Goal: Information Seeking & Learning: Compare options

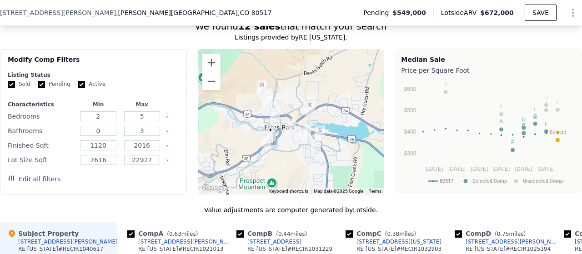
scroll to position [747, 0]
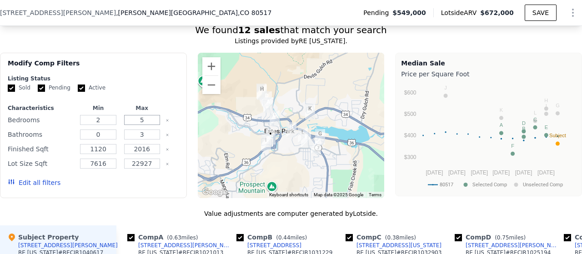
drag, startPoint x: 145, startPoint y: 125, endPoint x: 134, endPoint y: 125, distance: 10.5
click at [134, 125] on input "5" at bounding box center [142, 120] width 36 height 10
type input "3"
drag, startPoint x: 145, startPoint y: 140, endPoint x: 133, endPoint y: 140, distance: 11.4
click at [133, 140] on input "3" at bounding box center [142, 135] width 36 height 10
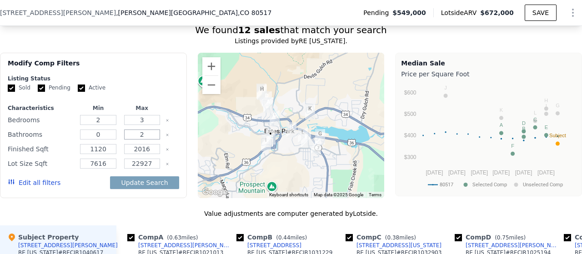
type input "2"
drag, startPoint x: 152, startPoint y: 154, endPoint x: 125, endPoint y: 155, distance: 27.3
click at [125, 154] on input "2016" at bounding box center [142, 149] width 36 height 10
type input "160"
click at [155, 189] on button "Update Search" at bounding box center [144, 182] width 69 height 13
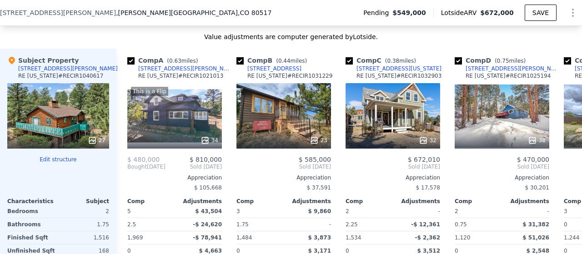
scroll to position [928, 0]
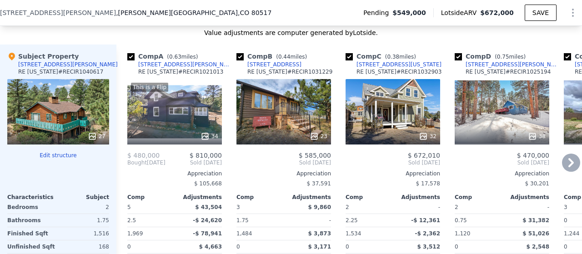
click at [130, 60] on input "checkbox" at bounding box center [130, 56] width 7 height 7
checkbox input "false"
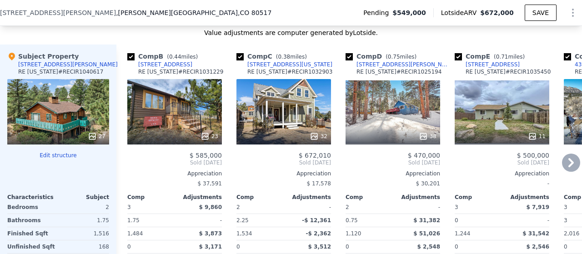
click at [240, 60] on input "checkbox" at bounding box center [239, 56] width 7 height 7
checkbox input "false"
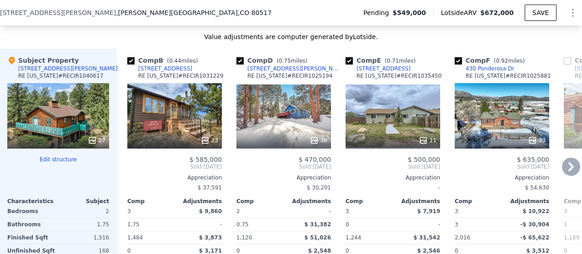
scroll to position [916, 0]
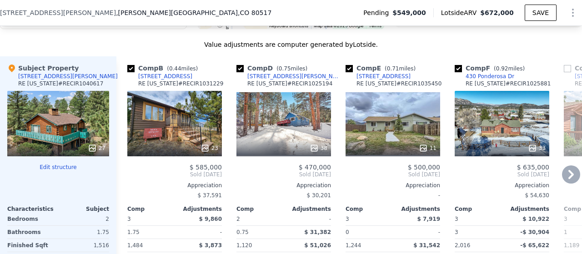
click at [346, 70] on input "checkbox" at bounding box center [348, 68] width 7 height 7
checkbox input "false"
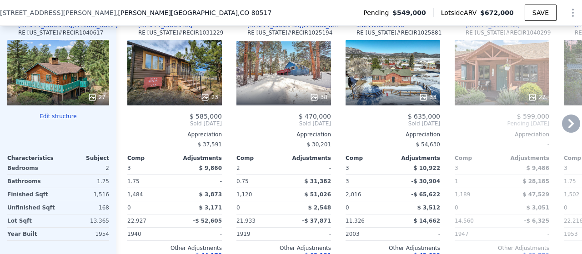
scroll to position [881, 0]
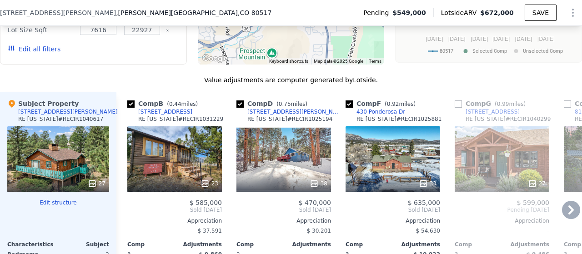
click at [350, 108] on input "checkbox" at bounding box center [348, 103] width 7 height 7
checkbox input "false"
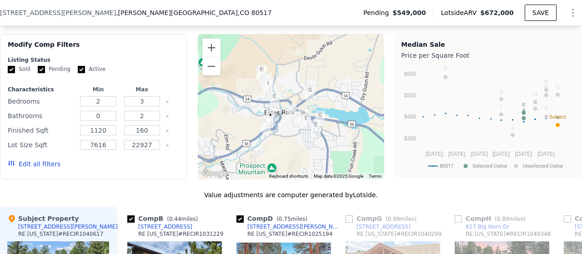
scroll to position [744, 0]
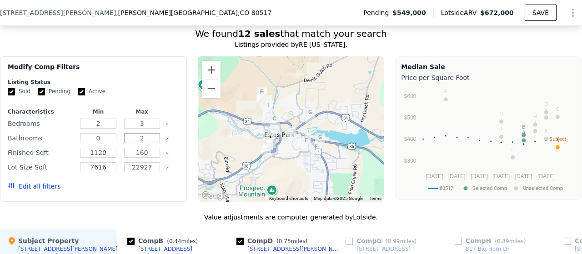
drag, startPoint x: 145, startPoint y: 145, endPoint x: 135, endPoint y: 146, distance: 10.9
click at [135, 143] on input "2" at bounding box center [142, 138] width 36 height 10
type input "3"
click at [150, 156] on input "160" at bounding box center [142, 153] width 36 height 10
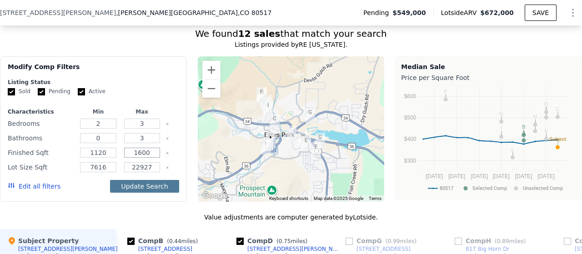
type input "1600"
click at [152, 193] on button "Update Search" at bounding box center [144, 186] width 69 height 13
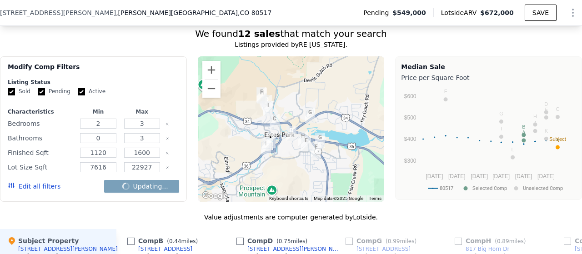
checkbox input "false"
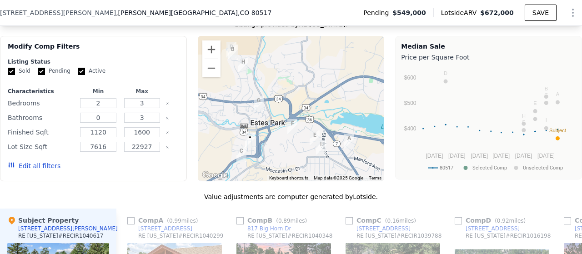
scroll to position [768, 0]
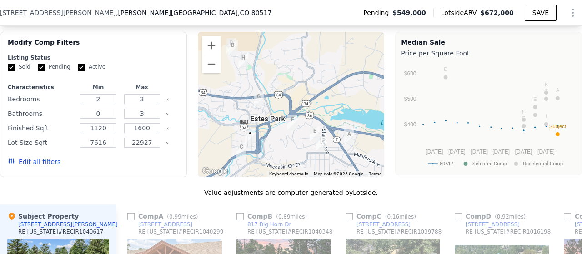
click at [166, 115] on icon "Clear" at bounding box center [167, 114] width 2 height 2
click at [165, 101] on icon "Clear" at bounding box center [167, 100] width 4 height 4
click at [165, 130] on icon "Clear" at bounding box center [167, 129] width 4 height 4
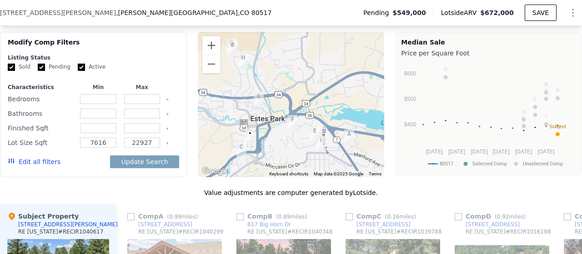
click at [166, 144] on icon "Clear" at bounding box center [167, 143] width 2 height 2
click at [152, 167] on button "Update Search" at bounding box center [144, 161] width 69 height 13
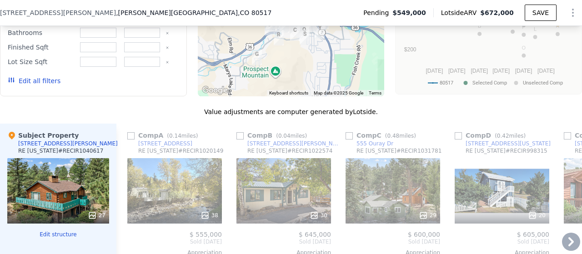
scroll to position [883, 0]
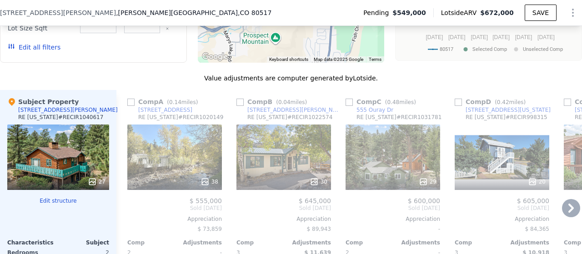
click at [350, 105] on input "checkbox" at bounding box center [348, 102] width 7 height 7
checkbox input "true"
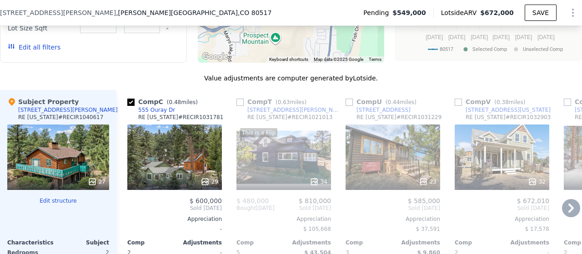
click at [350, 106] on input "checkbox" at bounding box center [348, 102] width 7 height 7
checkbox input "true"
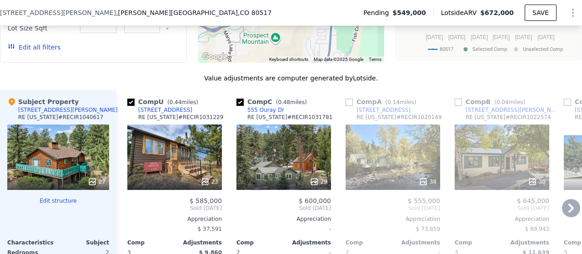
click at [459, 106] on input "checkbox" at bounding box center [458, 102] width 7 height 7
checkbox input "true"
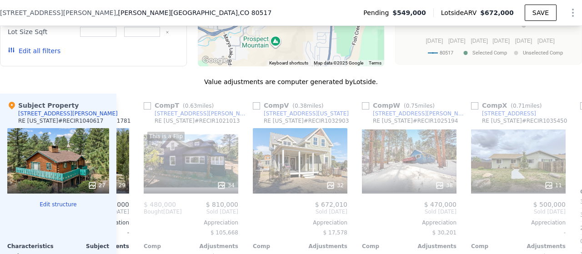
scroll to position [890, 0]
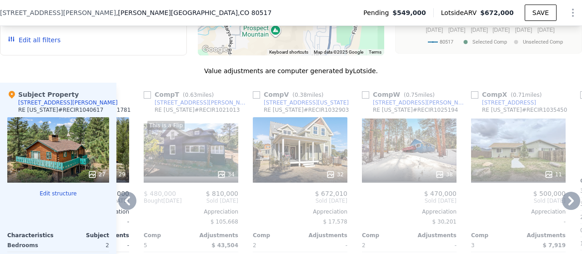
click at [365, 99] on input "checkbox" at bounding box center [365, 94] width 7 height 7
checkbox input "true"
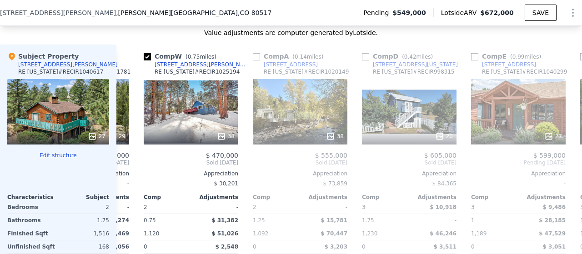
scroll to position [924, 0]
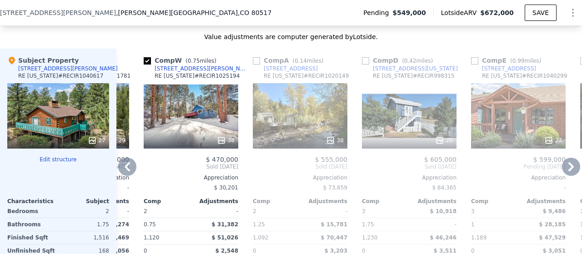
click at [474, 65] on input "checkbox" at bounding box center [474, 60] width 7 height 7
checkbox input "true"
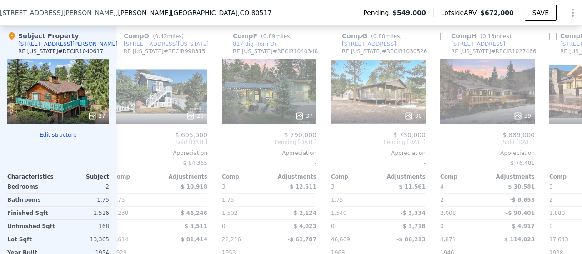
scroll to position [941, 0]
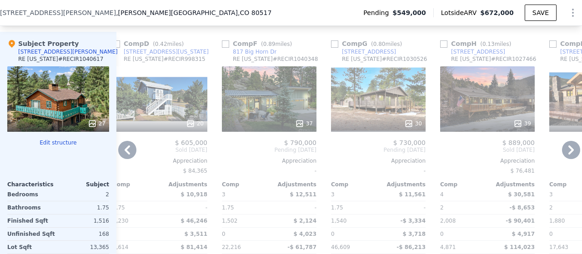
click at [225, 48] on input "checkbox" at bounding box center [225, 43] width 7 height 7
checkbox input "true"
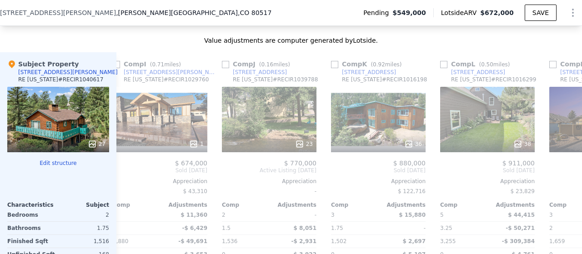
scroll to position [913, 0]
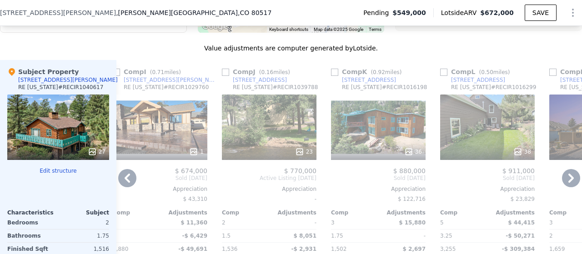
click at [335, 76] on input "checkbox" at bounding box center [334, 72] width 7 height 7
checkbox input "true"
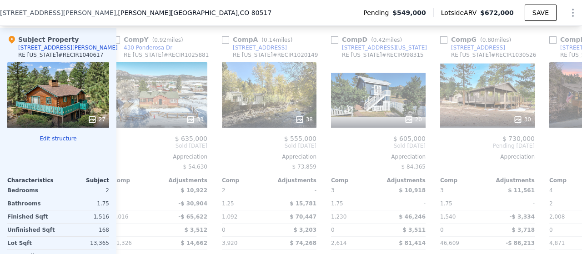
scroll to position [937, 0]
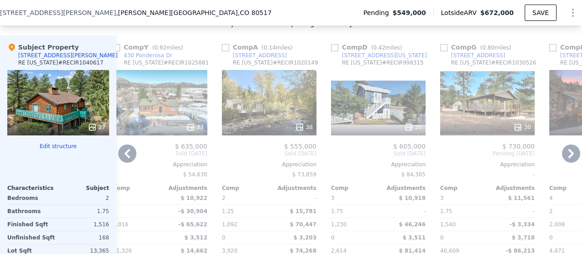
click at [443, 51] on input "checkbox" at bounding box center [443, 47] width 7 height 7
checkbox input "true"
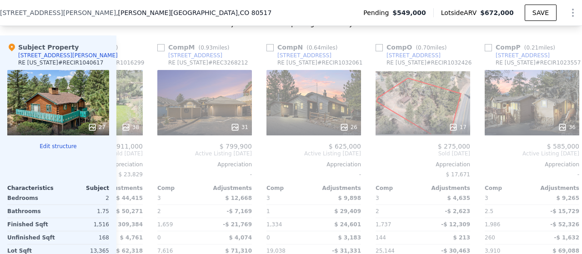
scroll to position [922, 0]
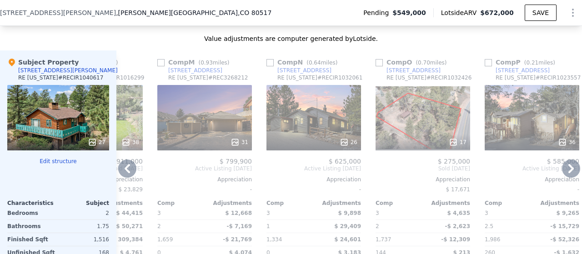
click at [269, 66] on input "checkbox" at bounding box center [269, 62] width 7 height 7
checkbox input "true"
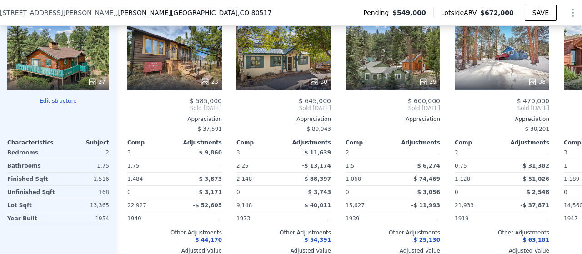
scroll to position [986, 0]
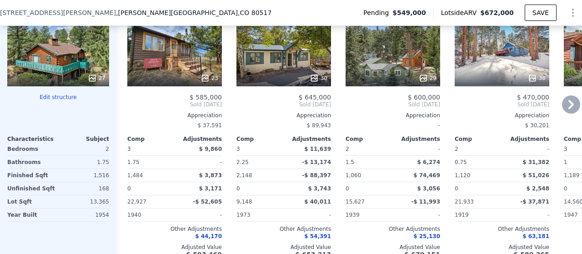
type input "2"
type input "5"
type input "0"
type input "3"
type input "1120"
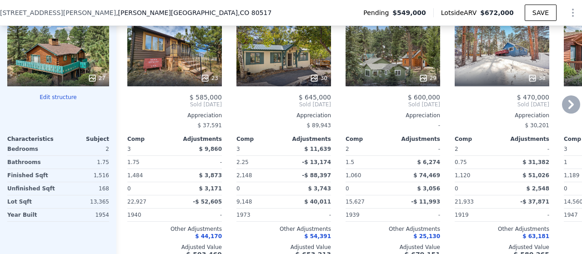
type input "2016"
type input "7616"
type input "22927"
checkbox input "false"
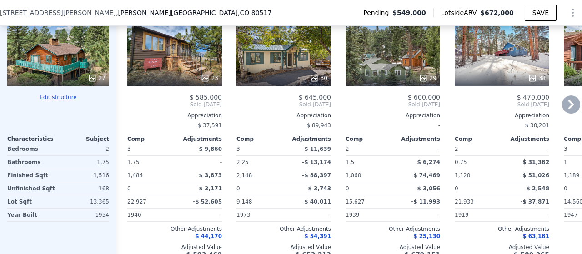
checkbox input "false"
checkbox input "true"
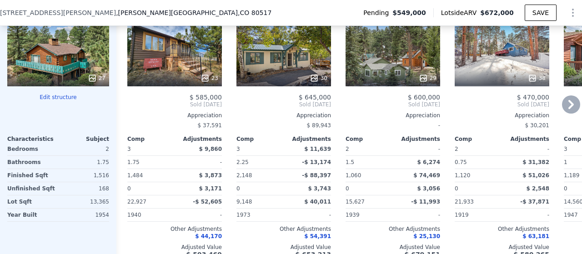
checkbox input "true"
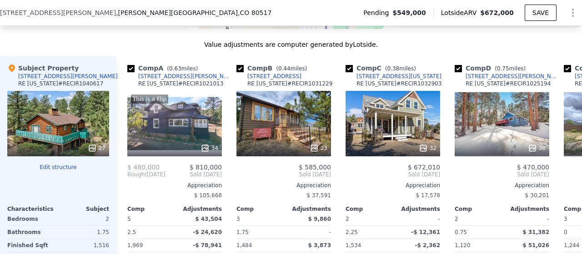
scroll to position [913, 0]
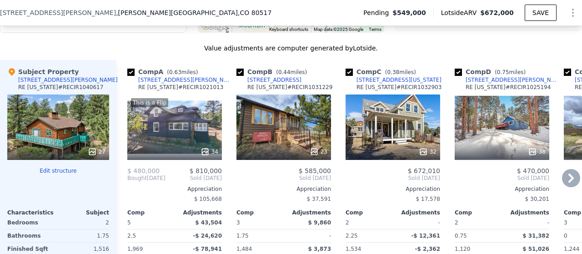
click at [132, 76] on input "checkbox" at bounding box center [130, 72] width 7 height 7
checkbox input "false"
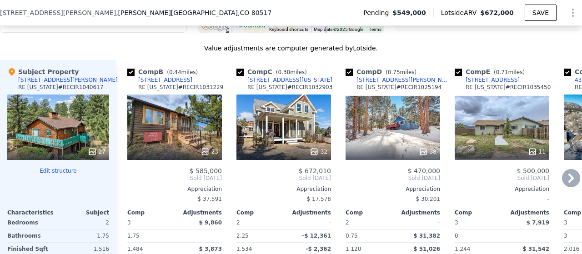
click at [242, 75] on input "checkbox" at bounding box center [239, 72] width 7 height 7
checkbox input "false"
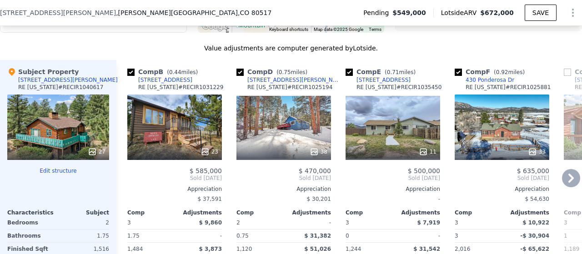
click at [347, 75] on input "checkbox" at bounding box center [348, 72] width 7 height 7
checkbox input "false"
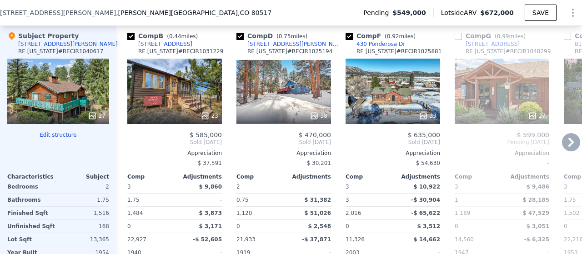
scroll to position [937, 0]
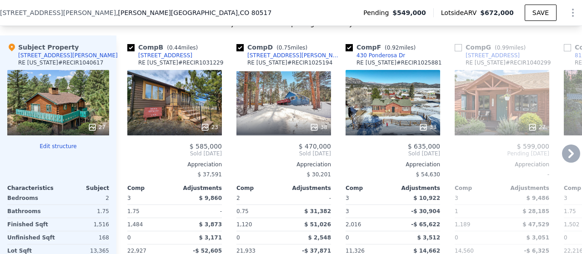
click at [350, 51] on input "checkbox" at bounding box center [348, 47] width 7 height 7
checkbox input "false"
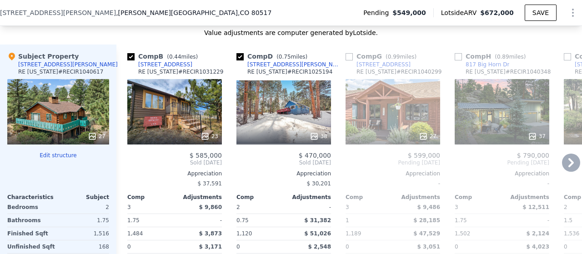
scroll to position [913, 0]
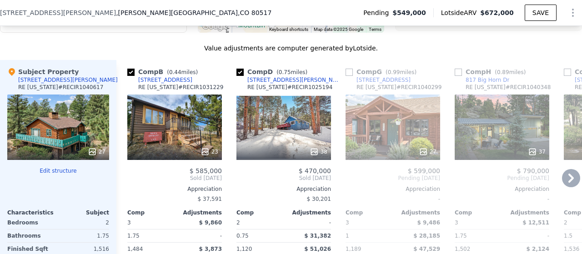
click at [457, 76] on input "checkbox" at bounding box center [458, 72] width 7 height 7
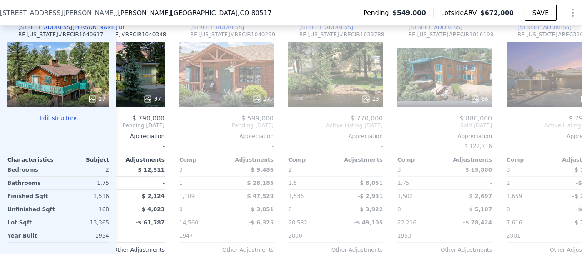
scroll to position [962, 0]
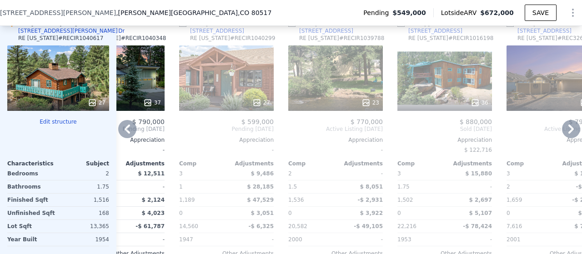
checkbox input "false"
checkbox input "true"
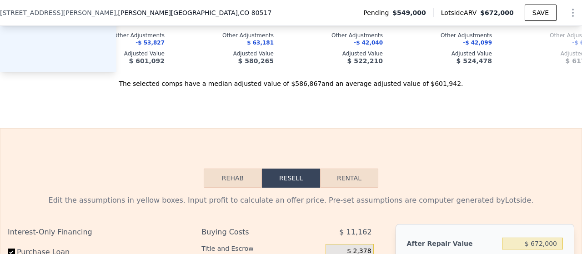
scroll to position [1127, 0]
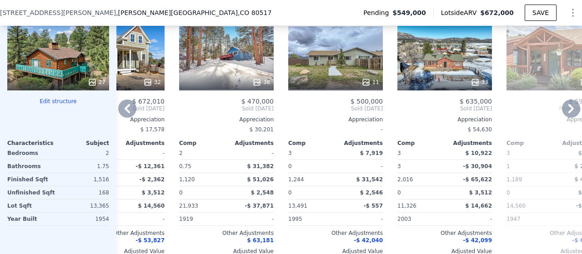
scroll to position [982, 0]
click at [127, 110] on icon at bounding box center [127, 109] width 5 height 9
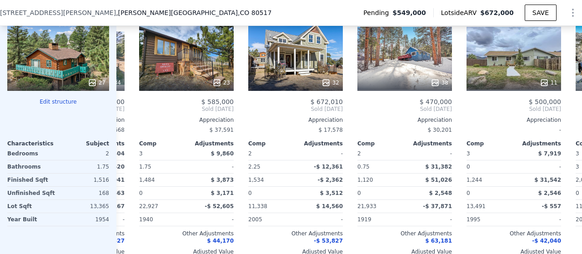
scroll to position [0, 57]
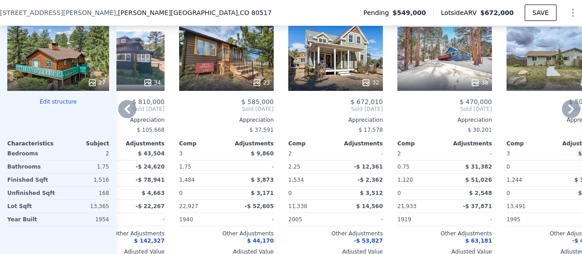
click at [127, 110] on icon at bounding box center [127, 109] width 5 height 9
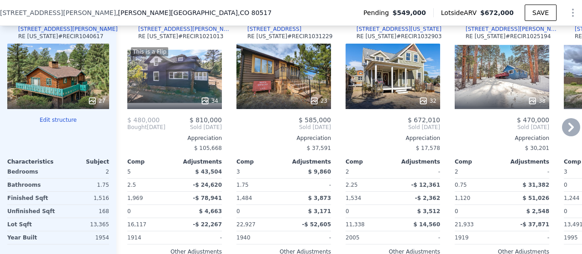
scroll to position [945, 0]
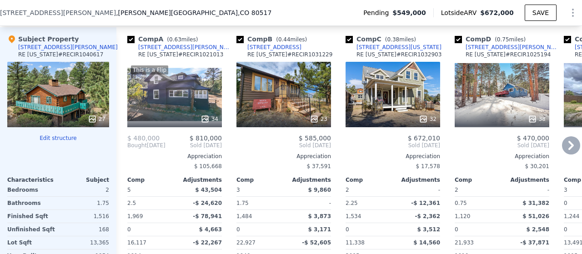
click at [131, 42] on input "checkbox" at bounding box center [130, 39] width 7 height 7
checkbox input "false"
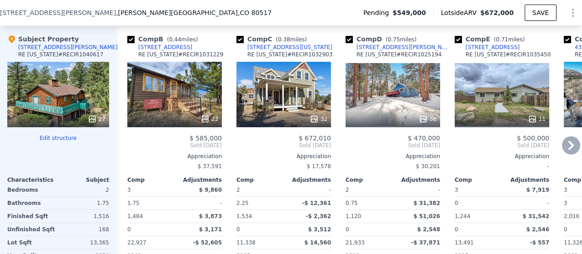
click at [238, 43] on input "checkbox" at bounding box center [239, 39] width 7 height 7
checkbox input "false"
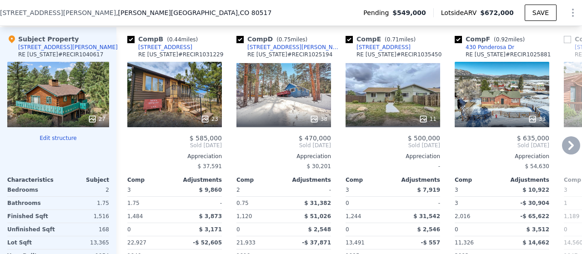
click at [348, 43] on input "checkbox" at bounding box center [348, 39] width 7 height 7
checkbox input "false"
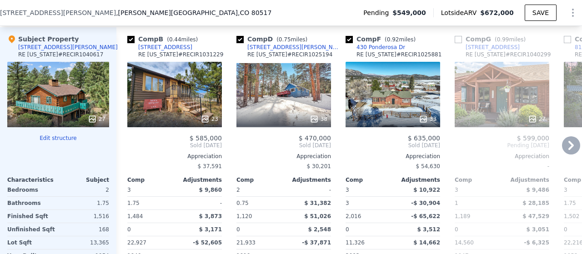
click at [350, 43] on input "checkbox" at bounding box center [348, 39] width 7 height 7
checkbox input "false"
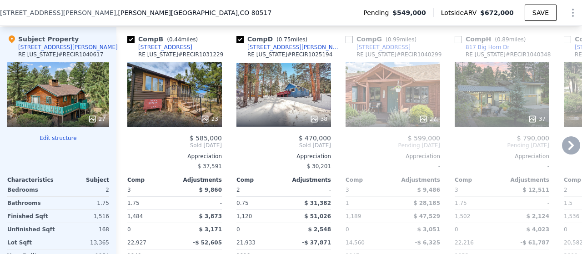
click at [348, 43] on input "checkbox" at bounding box center [348, 39] width 7 height 7
checkbox input "true"
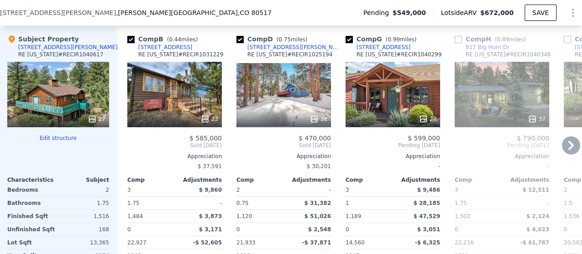
click at [459, 43] on input "checkbox" at bounding box center [458, 39] width 7 height 7
checkbox input "true"
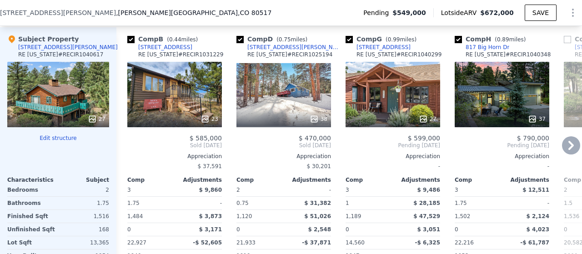
click at [568, 148] on icon at bounding box center [570, 145] width 5 height 9
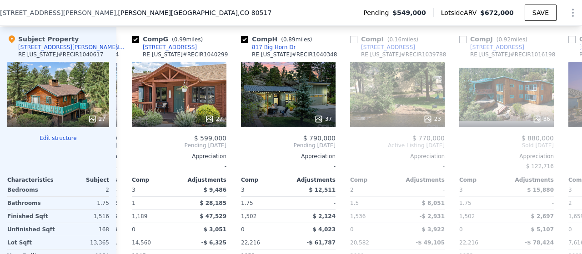
scroll to position [0, 218]
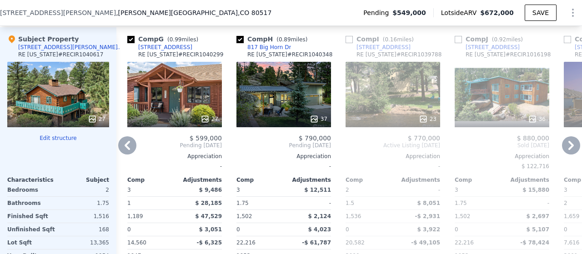
click at [568, 148] on icon at bounding box center [570, 145] width 5 height 9
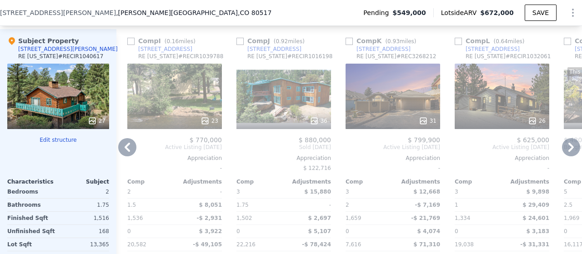
scroll to position [921, 0]
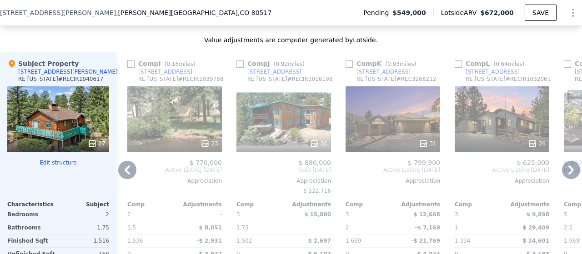
click at [241, 68] on input "checkbox" at bounding box center [239, 63] width 7 height 7
checkbox input "true"
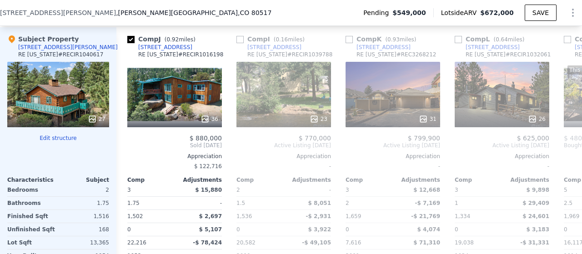
scroll to position [938, 0]
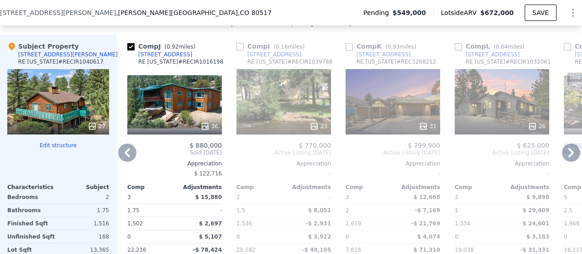
click at [457, 50] on input "checkbox" at bounding box center [458, 46] width 7 height 7
checkbox input "true"
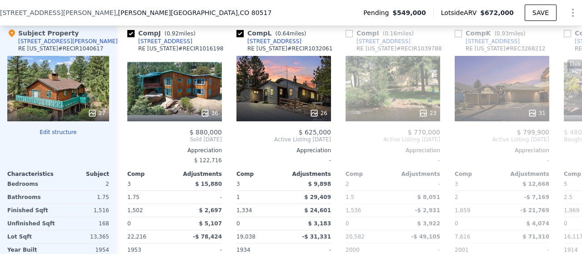
scroll to position [959, 0]
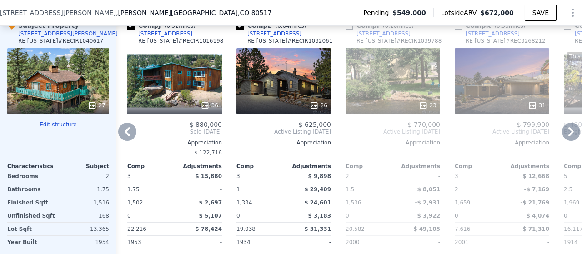
click at [562, 135] on icon at bounding box center [571, 132] width 18 height 18
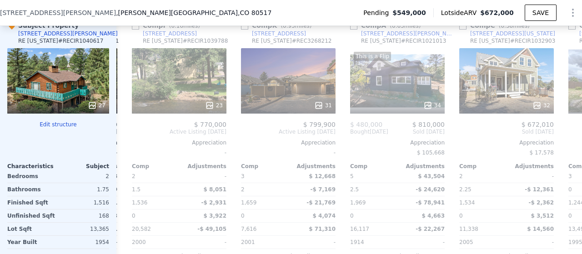
scroll to position [0, 654]
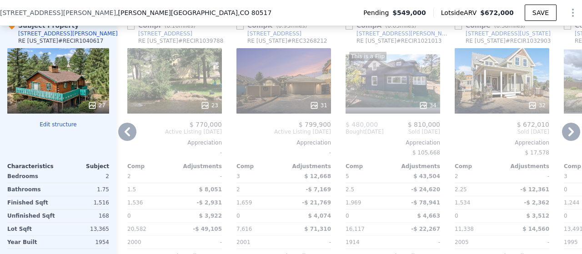
click at [562, 135] on icon at bounding box center [571, 132] width 18 height 18
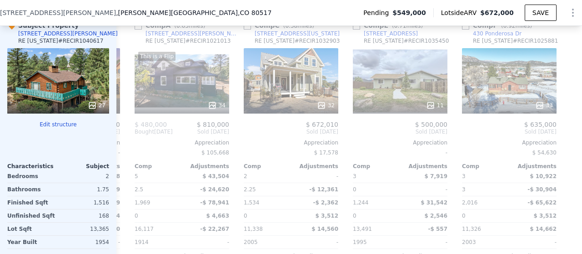
scroll to position [0, 872]
click at [567, 135] on div at bounding box center [574, 153] width 15 height 279
click at [125, 130] on icon at bounding box center [127, 132] width 18 height 18
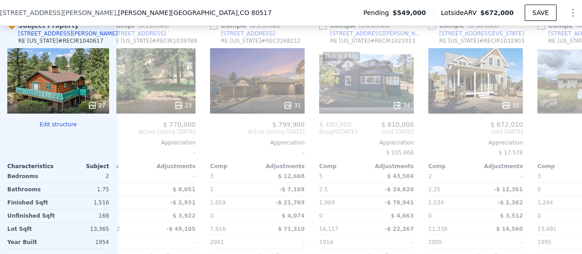
scroll to position [0, 654]
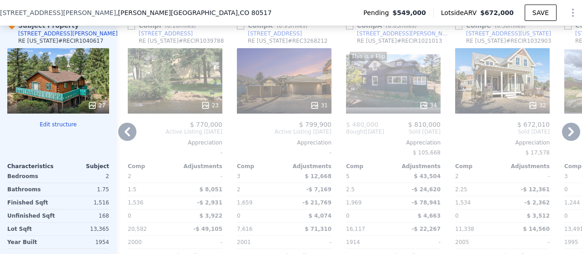
click at [128, 135] on icon at bounding box center [127, 132] width 18 height 18
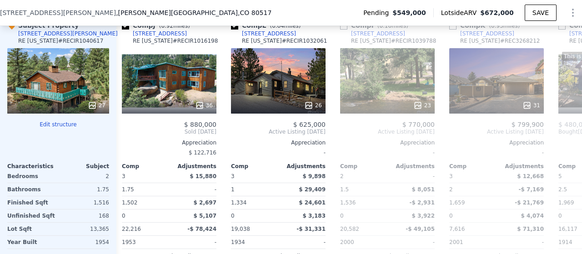
scroll to position [0, 436]
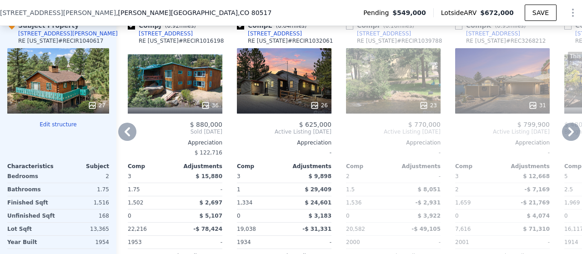
click at [131, 30] on input "checkbox" at bounding box center [131, 25] width 7 height 7
checkbox input "false"
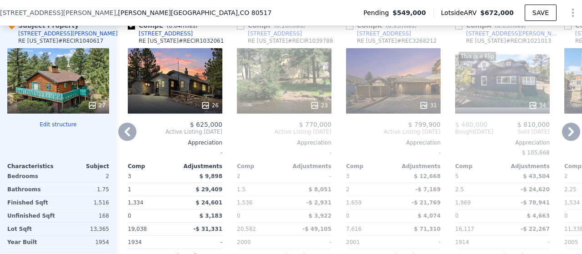
click at [129, 30] on input "checkbox" at bounding box center [131, 25] width 7 height 7
checkbox input "false"
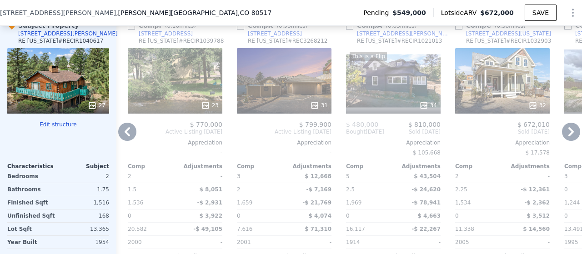
click at [129, 136] on icon at bounding box center [127, 132] width 18 height 18
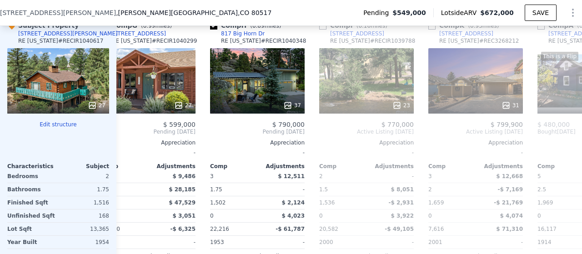
scroll to position [0, 218]
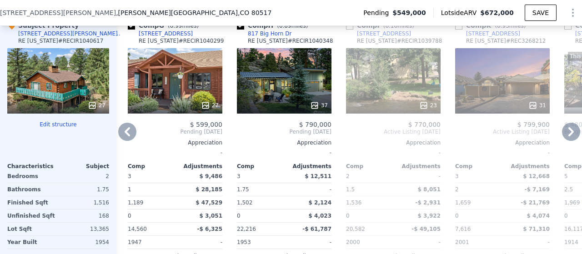
click at [241, 30] on input "checkbox" at bounding box center [240, 25] width 7 height 7
checkbox input "false"
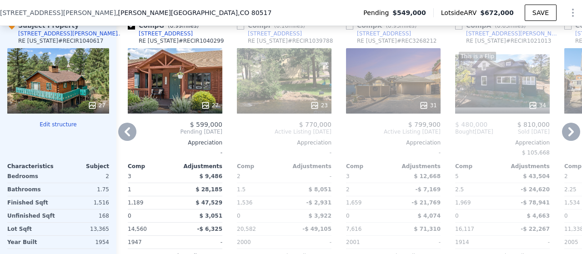
click at [131, 30] on input "checkbox" at bounding box center [131, 25] width 7 height 7
checkbox input "false"
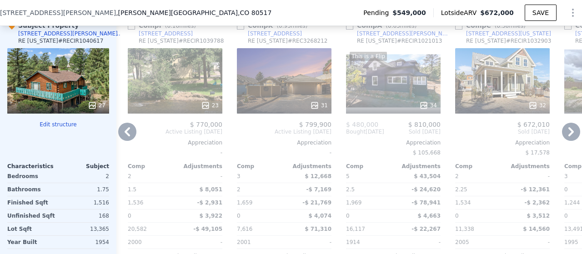
click at [131, 134] on icon at bounding box center [127, 132] width 18 height 18
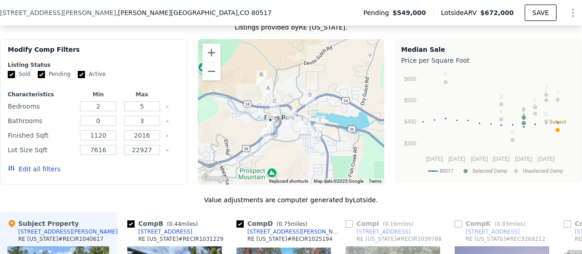
scroll to position [773, 0]
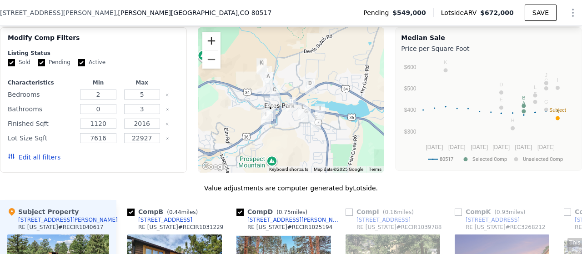
click at [207, 46] on button "Zoom in" at bounding box center [211, 41] width 18 height 18
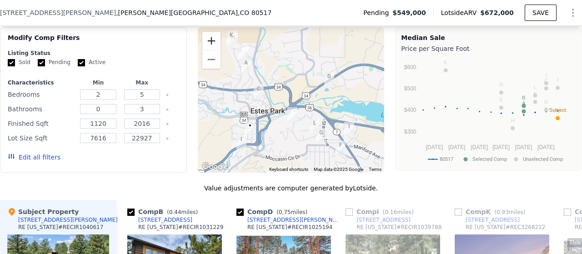
click at [207, 46] on button "Zoom in" at bounding box center [211, 41] width 18 height 18
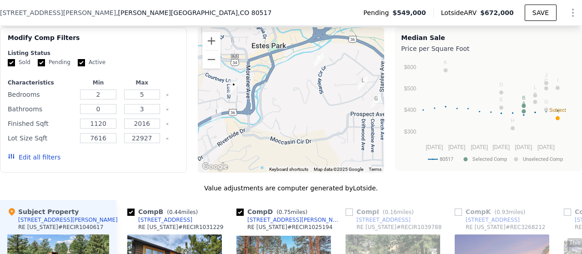
drag, startPoint x: 285, startPoint y: 118, endPoint x: 310, endPoint y: 39, distance: 82.7
click at [310, 39] on div at bounding box center [291, 99] width 187 height 145
click at [39, 66] on input "Pending" at bounding box center [41, 62] width 7 height 7
checkbox input "false"
click at [82, 66] on label "Active" at bounding box center [92, 63] width 28 height 8
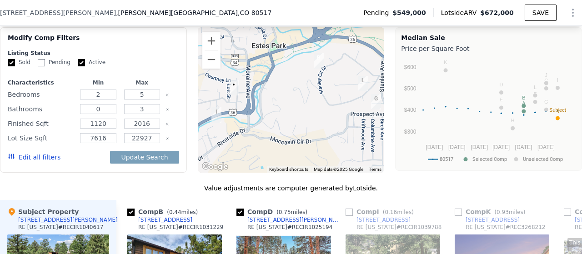
click at [82, 66] on input "Active" at bounding box center [81, 62] width 7 height 7
checkbox input "false"
click at [147, 160] on button "Update Search" at bounding box center [144, 157] width 69 height 13
checkbox input "false"
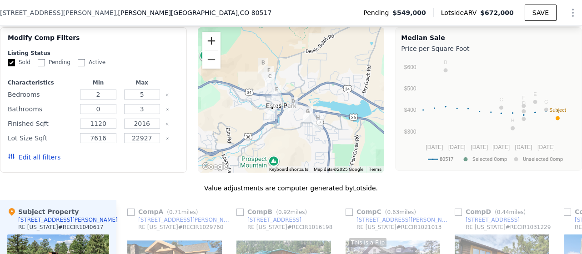
click at [208, 47] on button "Zoom in" at bounding box center [211, 41] width 18 height 18
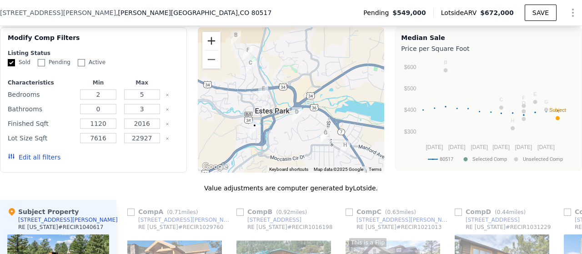
click at [208, 47] on button "Zoom in" at bounding box center [211, 41] width 18 height 18
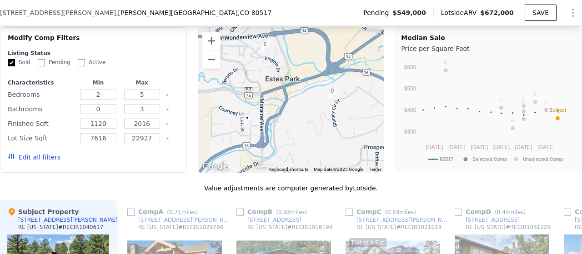
drag, startPoint x: 290, startPoint y: 165, endPoint x: 316, endPoint y: 118, distance: 54.5
click at [316, 118] on div at bounding box center [291, 99] width 187 height 145
click at [260, 49] on img "246 Virginia Dr" at bounding box center [264, 47] width 17 height 23
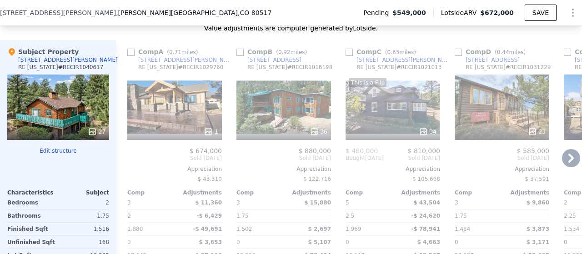
scroll to position [936, 0]
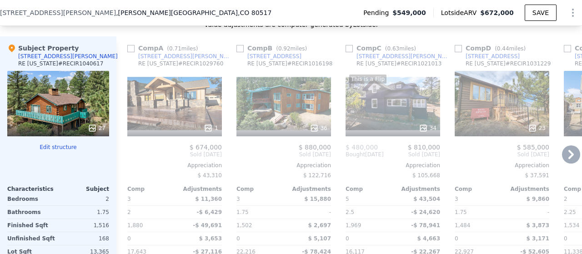
click at [487, 97] on div "23" at bounding box center [502, 103] width 95 height 65
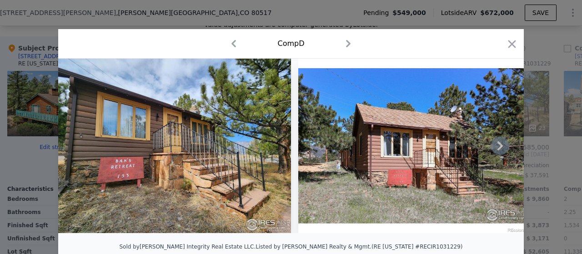
click at [497, 147] on icon at bounding box center [499, 145] width 5 height 9
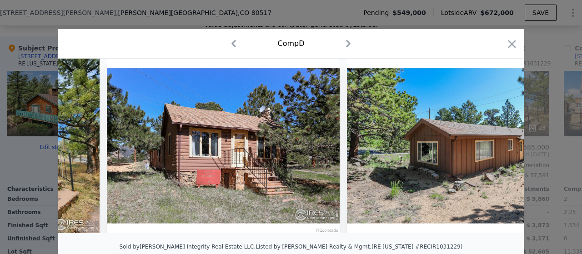
scroll to position [0, 218]
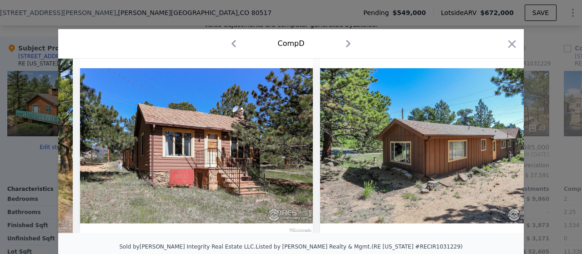
click at [496, 147] on div at bounding box center [290, 146] width 465 height 175
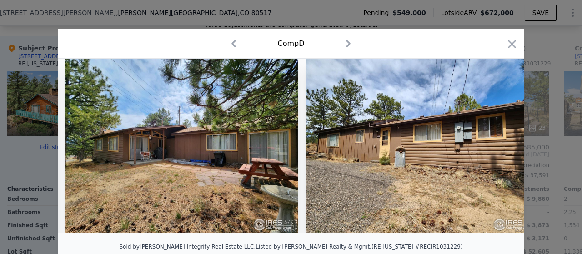
scroll to position [0, 5047]
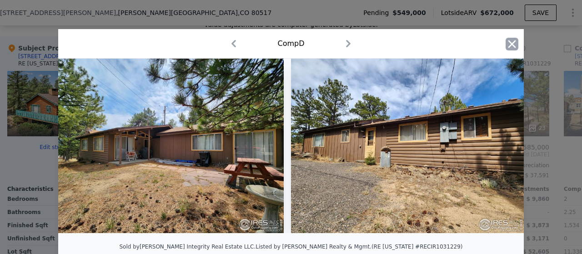
click at [508, 46] on icon "button" at bounding box center [512, 44] width 8 height 8
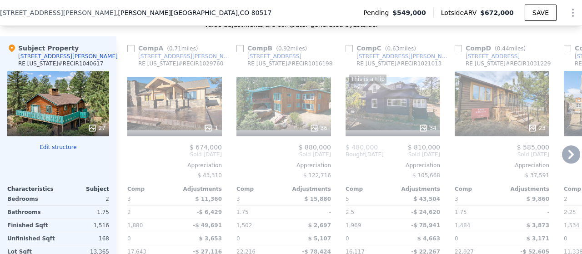
click at [454, 51] on div "Comp D ( 0.44 miles) [STREET_ADDRESS][US_STATE] # RECIR1031229 23 $ 585,000 Sol…" at bounding box center [502, 175] width 102 height 279
click at [459, 52] on input "checkbox" at bounding box center [458, 48] width 7 height 7
checkbox input "true"
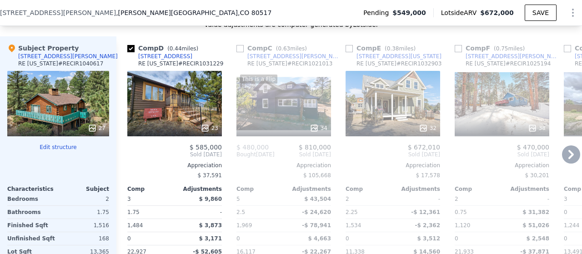
click at [458, 52] on input "checkbox" at bounding box center [458, 48] width 7 height 7
checkbox input "true"
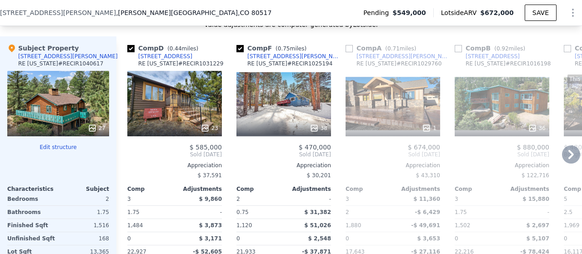
click at [513, 104] on div "36" at bounding box center [502, 103] width 95 height 65
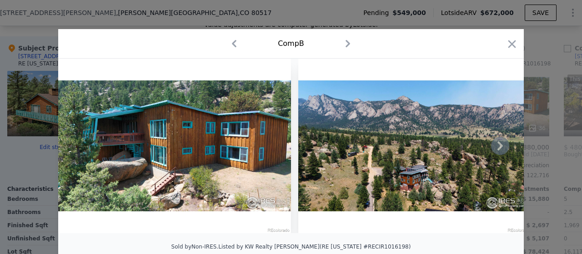
click at [493, 147] on icon at bounding box center [500, 146] width 18 height 18
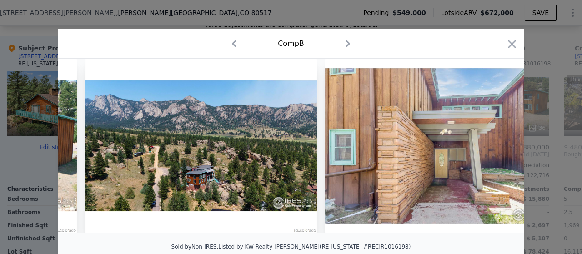
scroll to position [0, 218]
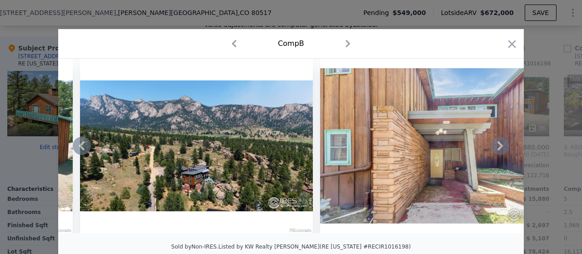
click at [493, 149] on icon at bounding box center [500, 146] width 18 height 18
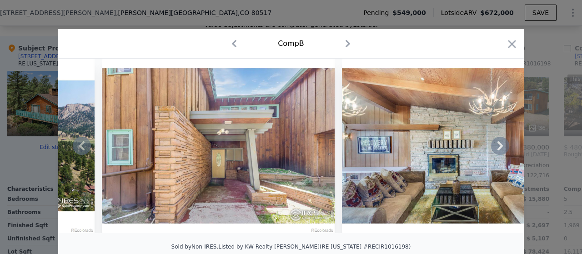
click at [493, 149] on icon at bounding box center [500, 146] width 18 height 18
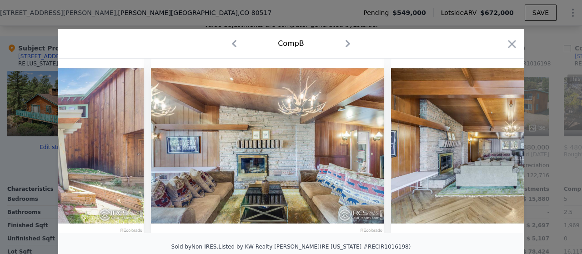
scroll to position [0, 654]
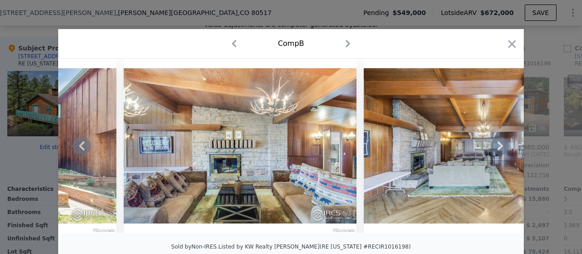
click at [493, 149] on icon at bounding box center [500, 146] width 18 height 18
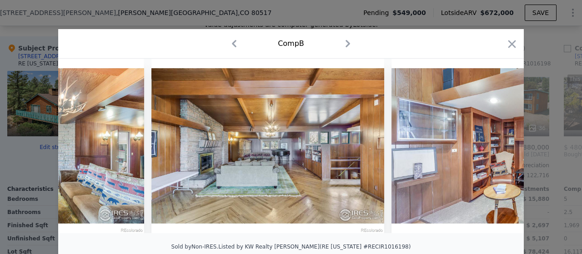
scroll to position [0, 873]
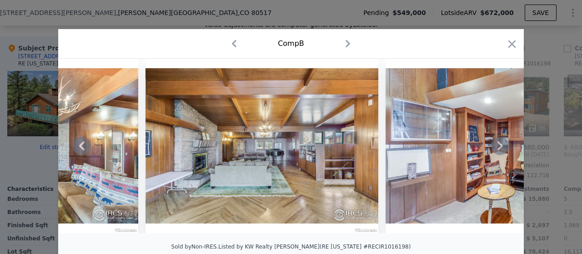
click at [497, 145] on icon at bounding box center [500, 146] width 18 height 18
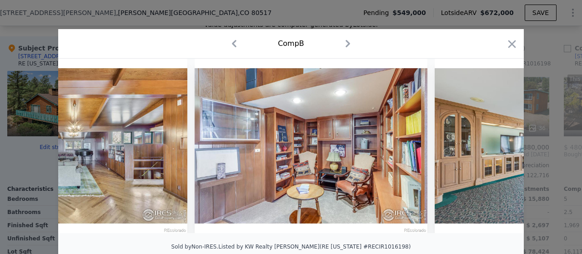
scroll to position [0, 1091]
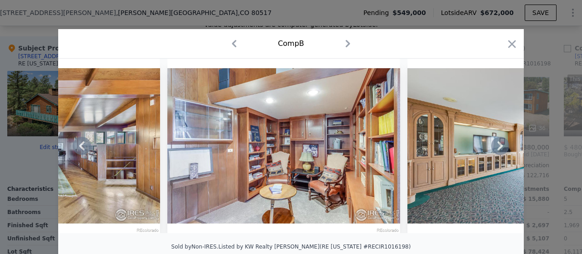
click at [497, 145] on icon at bounding box center [500, 146] width 18 height 18
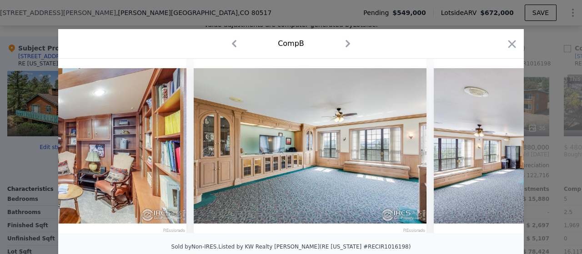
scroll to position [0, 1309]
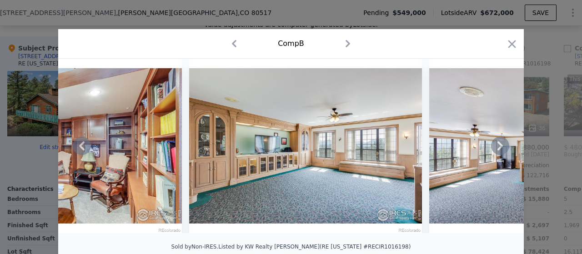
click at [497, 147] on icon at bounding box center [499, 145] width 5 height 9
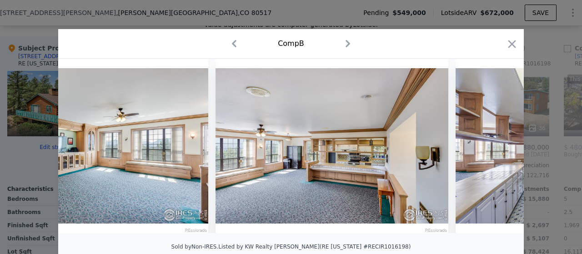
scroll to position [0, 1527]
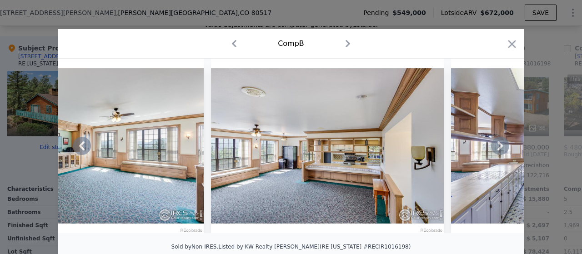
click at [497, 147] on icon at bounding box center [499, 145] width 5 height 9
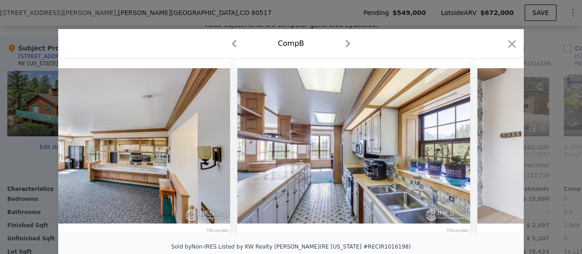
scroll to position [0, 1745]
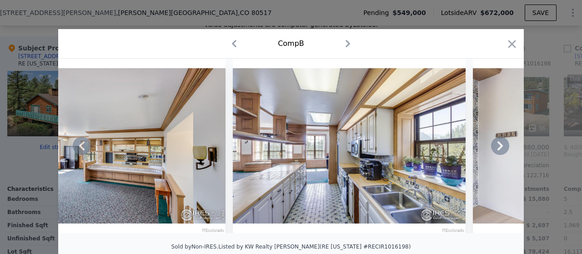
click at [497, 143] on icon at bounding box center [500, 146] width 18 height 18
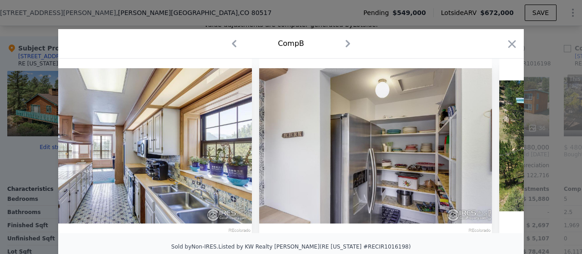
scroll to position [0, 1963]
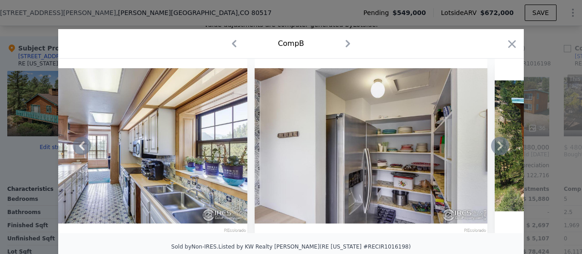
click at [497, 146] on icon at bounding box center [499, 145] width 5 height 9
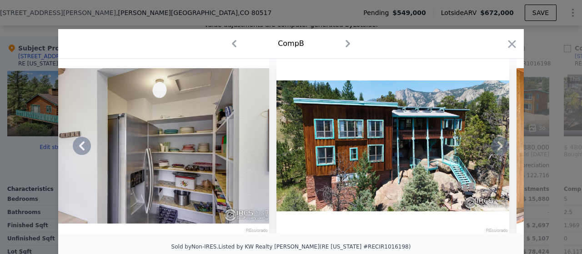
click at [497, 146] on icon at bounding box center [499, 145] width 5 height 9
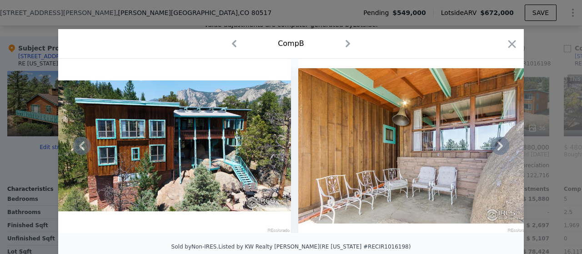
click at [497, 146] on icon at bounding box center [499, 145] width 5 height 9
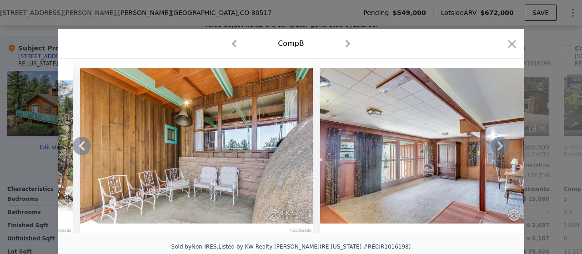
click at [497, 146] on icon at bounding box center [499, 145] width 5 height 9
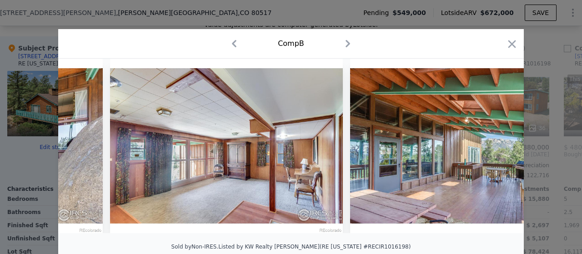
scroll to position [0, 2836]
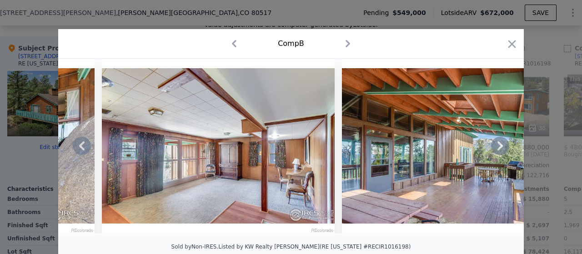
click at [497, 146] on icon at bounding box center [499, 145] width 5 height 9
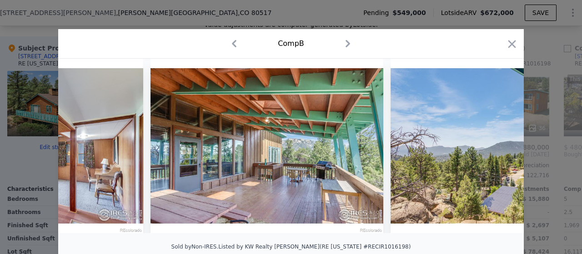
scroll to position [0, 3054]
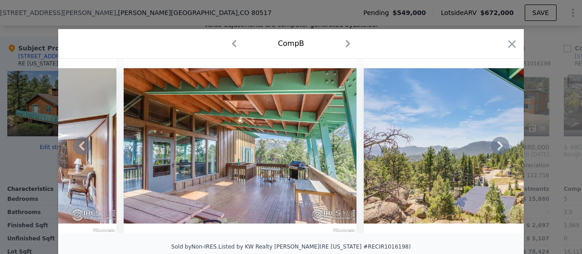
click at [497, 146] on icon at bounding box center [499, 145] width 5 height 9
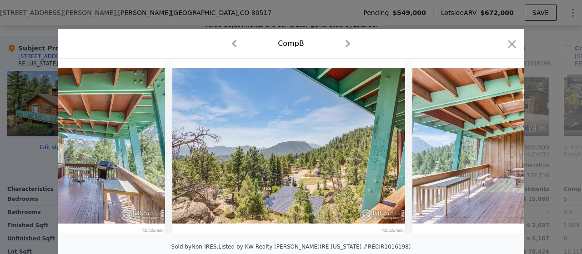
scroll to position [0, 3272]
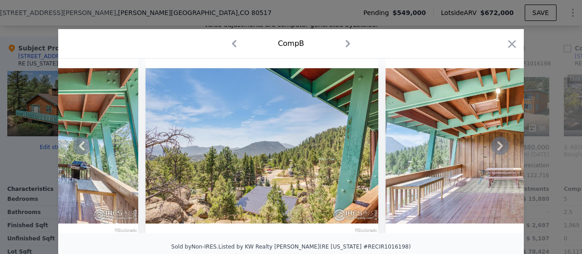
click at [497, 146] on icon at bounding box center [499, 145] width 5 height 9
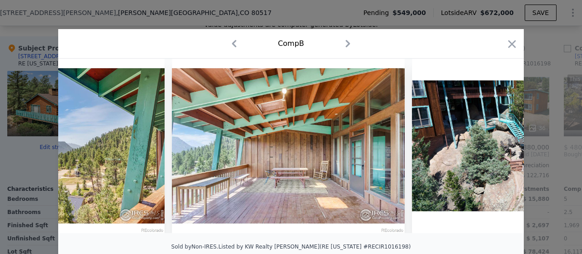
scroll to position [0, 3491]
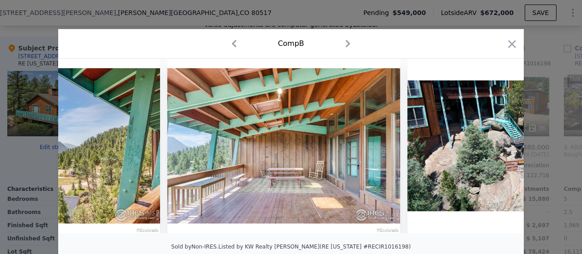
click at [496, 146] on div at bounding box center [290, 146] width 465 height 175
click at [505, 46] on icon "button" at bounding box center [511, 44] width 13 height 13
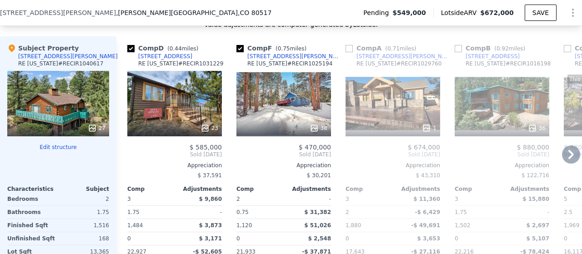
click at [459, 52] on input "checkbox" at bounding box center [458, 48] width 7 height 7
checkbox input "true"
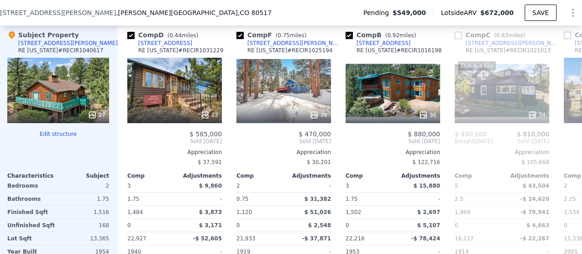
scroll to position [942, 0]
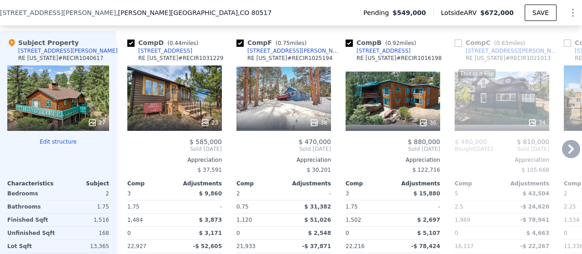
click at [568, 150] on icon at bounding box center [570, 149] width 5 height 9
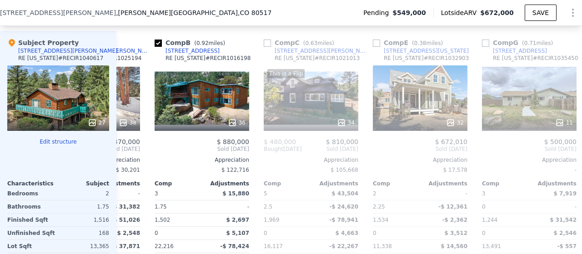
scroll to position [0, 218]
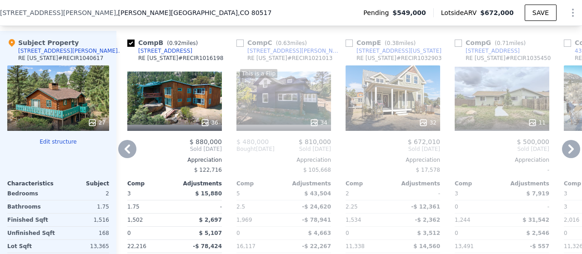
click at [568, 150] on icon at bounding box center [570, 149] width 5 height 9
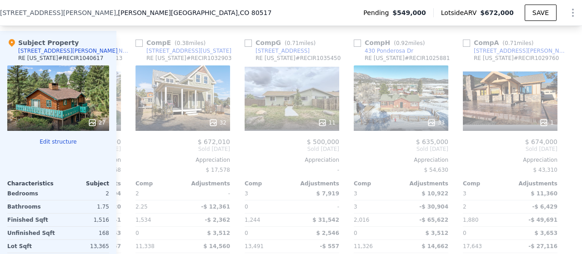
scroll to position [0, 436]
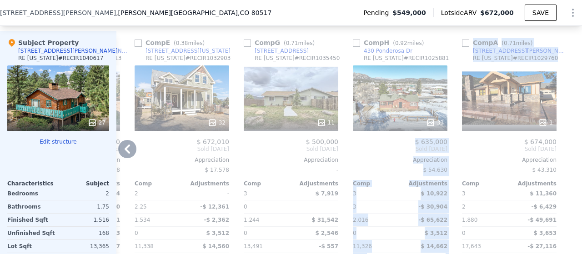
drag, startPoint x: 504, startPoint y: 123, endPoint x: 424, endPoint y: 121, distance: 80.5
click at [424, 121] on div "Comp D ( 0.44 miles) [STREET_ADDRESS][US_STATE] # RECIR1031229 23 $ 585,000 Sol…" at bounding box center [348, 170] width 465 height 279
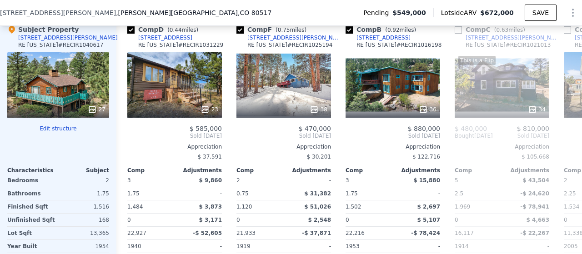
scroll to position [959, 0]
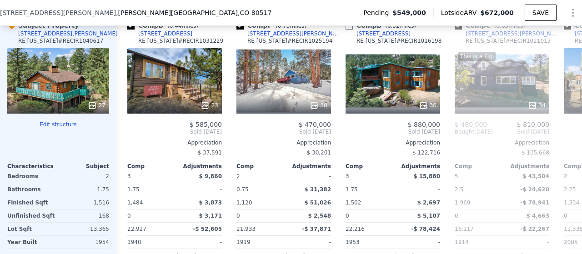
checkbox input "true"
checkbox input "false"
checkbox input "true"
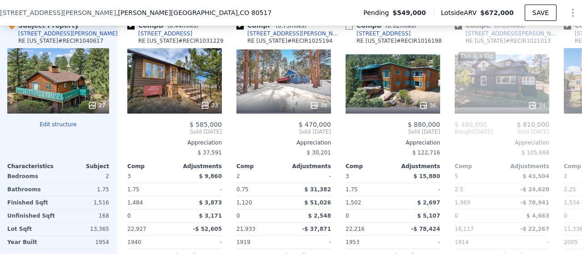
checkbox input "true"
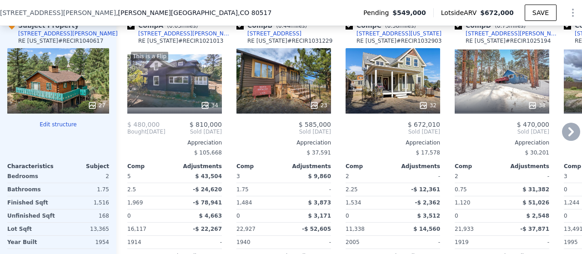
click at [562, 130] on icon at bounding box center [571, 132] width 18 height 18
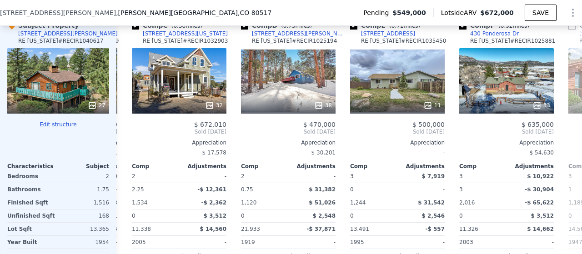
scroll to position [0, 218]
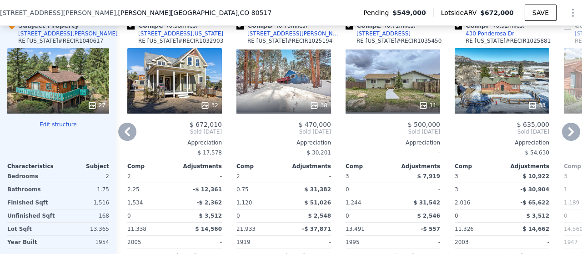
click at [562, 135] on icon at bounding box center [571, 132] width 18 height 18
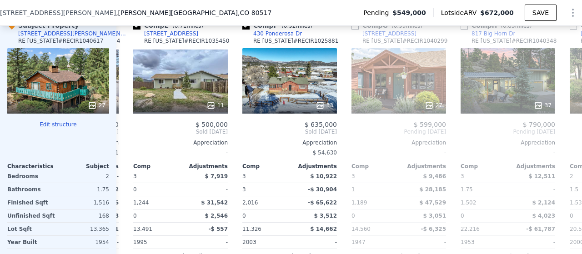
scroll to position [0, 436]
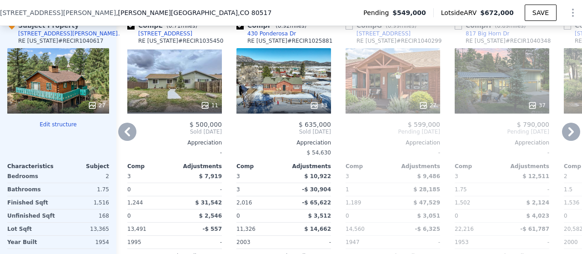
click at [562, 135] on icon at bounding box center [571, 132] width 18 height 18
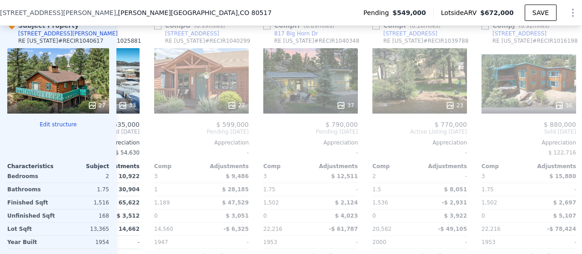
scroll to position [0, 654]
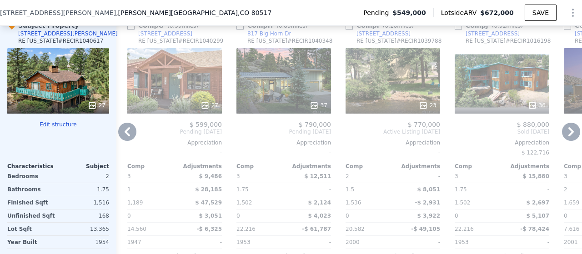
click at [562, 135] on icon at bounding box center [571, 132] width 18 height 18
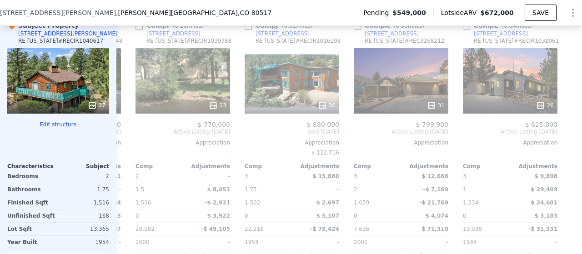
scroll to position [0, 872]
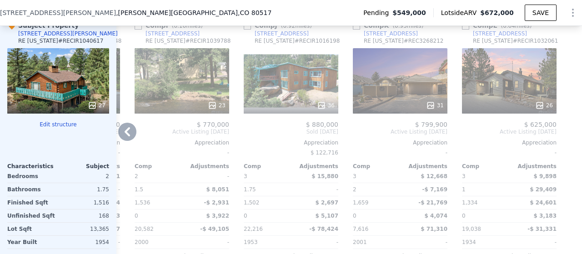
click at [286, 78] on div "36" at bounding box center [291, 80] width 95 height 65
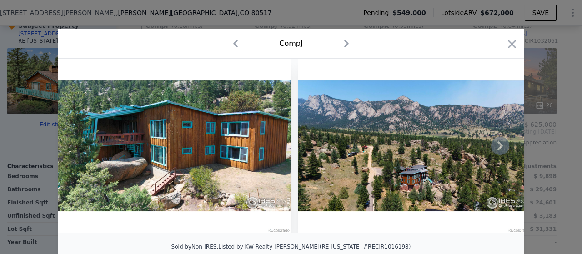
click at [497, 145] on icon at bounding box center [499, 145] width 5 height 9
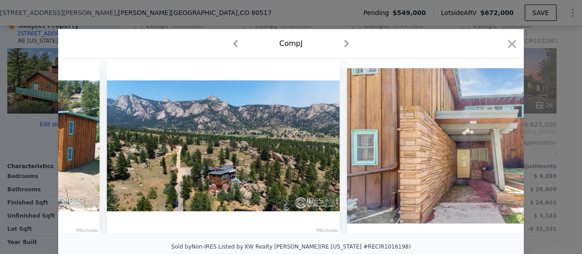
scroll to position [0, 218]
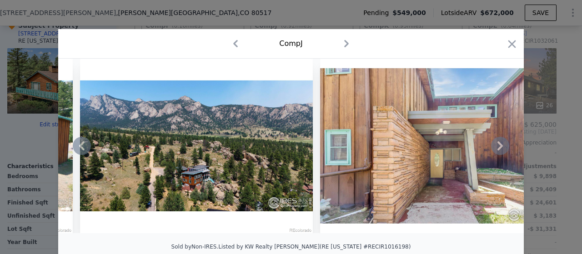
click at [497, 147] on icon at bounding box center [499, 145] width 5 height 9
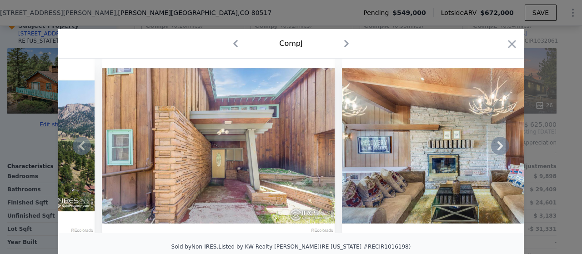
click at [497, 147] on icon at bounding box center [499, 145] width 5 height 9
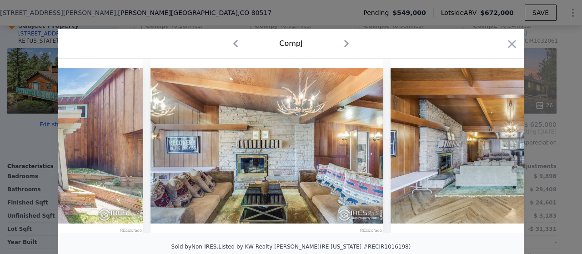
scroll to position [0, 654]
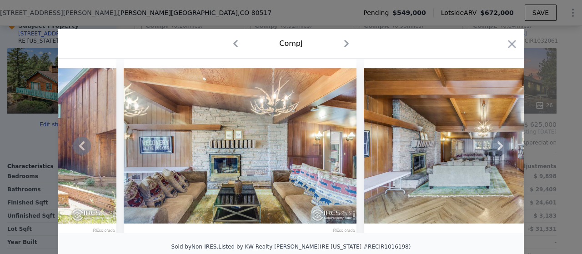
click at [497, 147] on icon at bounding box center [499, 145] width 5 height 9
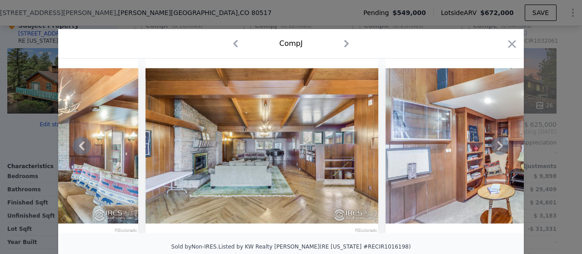
click at [497, 147] on icon at bounding box center [499, 145] width 5 height 9
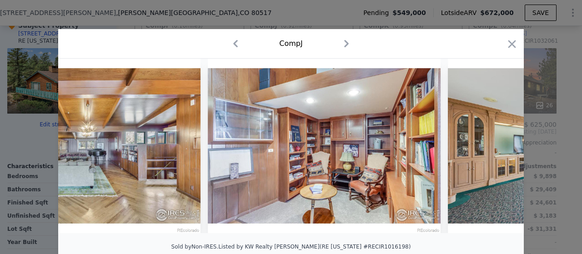
scroll to position [0, 1091]
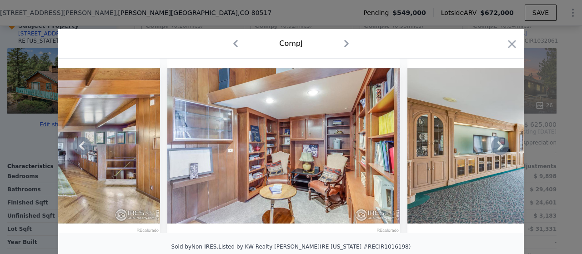
click at [497, 147] on icon at bounding box center [499, 145] width 5 height 9
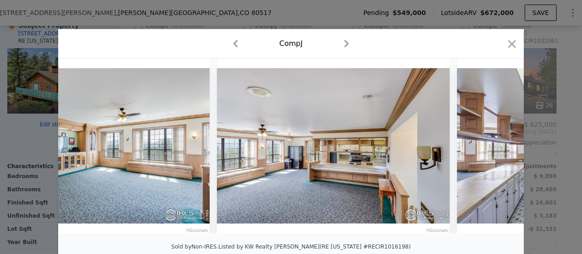
scroll to position [0, 1527]
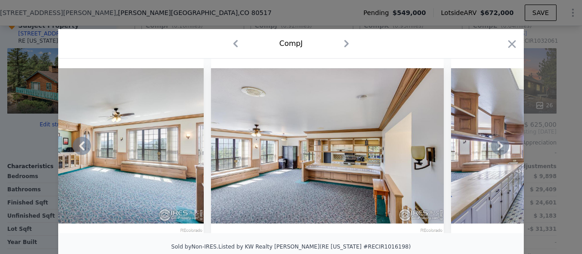
click at [498, 48] on div "Comp J" at bounding box center [290, 43] width 451 height 15
click at [508, 47] on icon "button" at bounding box center [511, 44] width 13 height 13
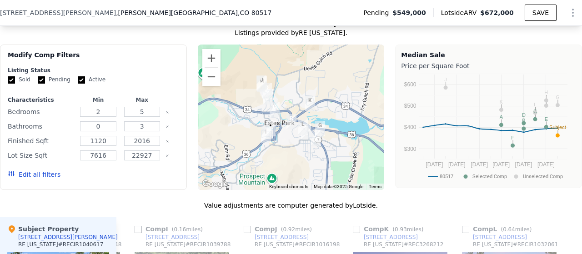
scroll to position [744, 0]
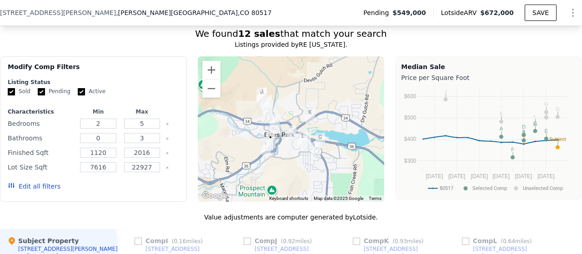
click at [40, 95] on input "Pending" at bounding box center [41, 91] width 7 height 7
checkbox input "false"
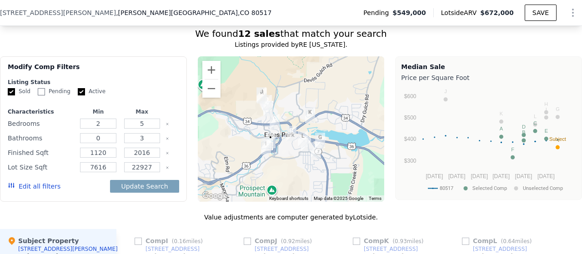
click at [79, 95] on input "Active" at bounding box center [81, 91] width 7 height 7
checkbox input "false"
click at [138, 188] on button "Update Search" at bounding box center [144, 186] width 69 height 13
checkbox input "false"
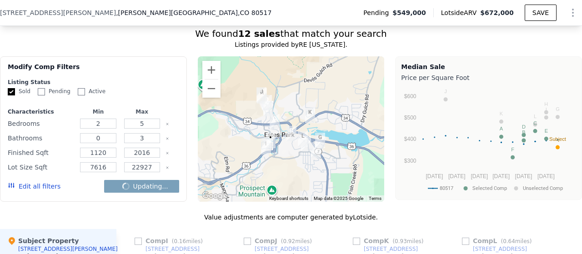
checkbox input "false"
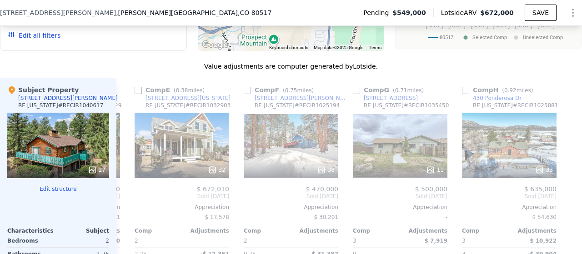
scroll to position [913, 0]
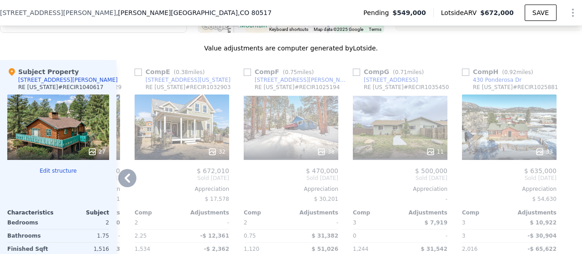
click at [135, 76] on input "checkbox" at bounding box center [138, 72] width 7 height 7
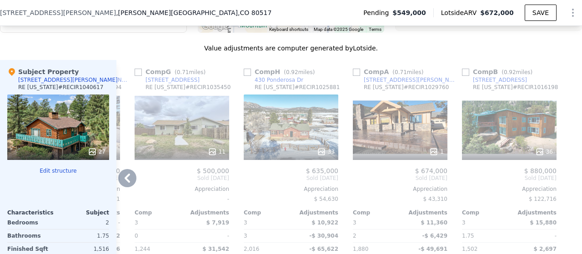
click at [133, 180] on icon at bounding box center [127, 178] width 18 height 18
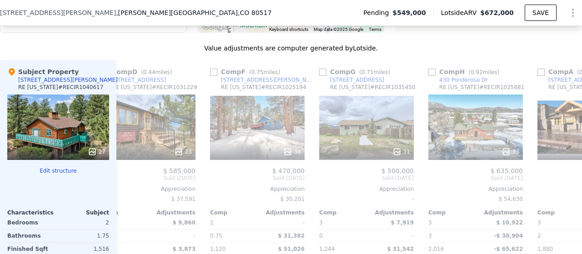
scroll to position [0, 218]
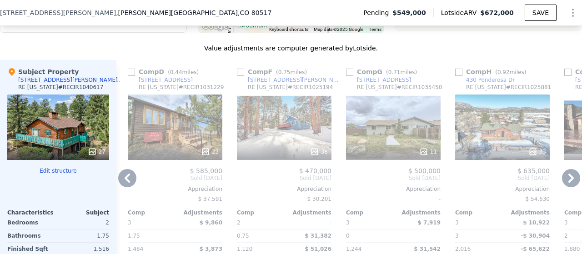
click at [133, 180] on div "Comp E ( 0.38 miles) [STREET_ADDRESS][US_STATE][US_STATE] # RECIR1032903 32 $ 6…" at bounding box center [348, 199] width 465 height 279
click at [133, 180] on icon at bounding box center [127, 178] width 18 height 18
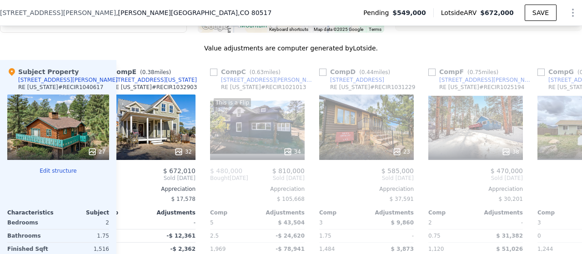
scroll to position [0, 0]
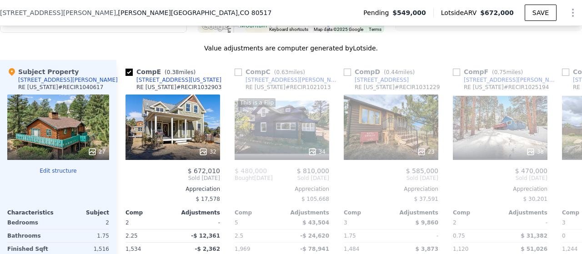
click at [133, 180] on div "Comp E ( 0.38 miles) [STREET_ADDRESS][US_STATE][US_STATE] # RECIR1032903 32 $ 6…" at bounding box center [348, 199] width 465 height 279
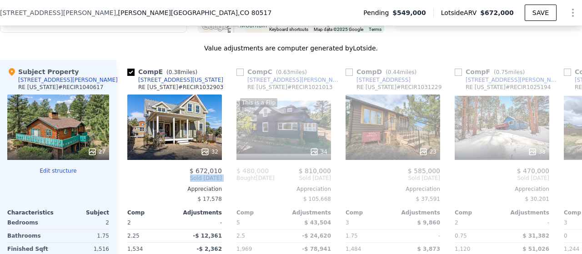
click at [133, 180] on span "Sold [DATE]" at bounding box center [174, 178] width 95 height 7
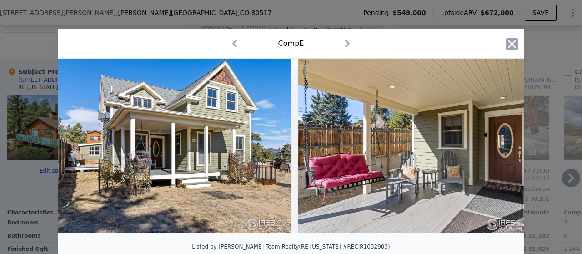
click at [510, 45] on icon "button" at bounding box center [511, 44] width 13 height 13
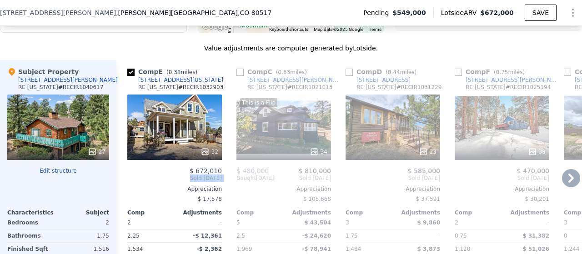
click at [130, 76] on input "checkbox" at bounding box center [130, 72] width 7 height 7
click at [150, 59] on div "Value adjustments are computer generated by Lotside . Subject Property [STREET_…" at bounding box center [291, 200] width 582 height 312
click at [130, 76] on input "checkbox" at bounding box center [130, 72] width 7 height 7
checkbox input "true"
click at [351, 76] on input "checkbox" at bounding box center [348, 72] width 7 height 7
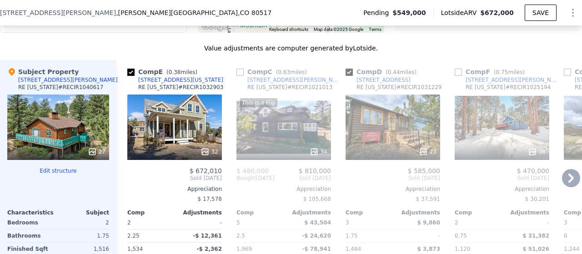
checkbox input "true"
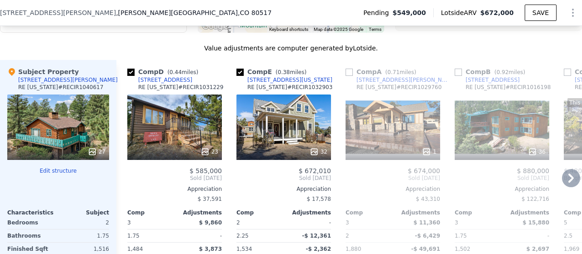
click at [239, 76] on input "checkbox" at bounding box center [239, 72] width 7 height 7
checkbox input "false"
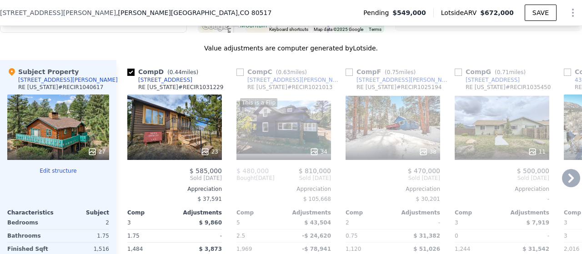
click at [350, 75] on input "checkbox" at bounding box center [348, 72] width 7 height 7
checkbox input "true"
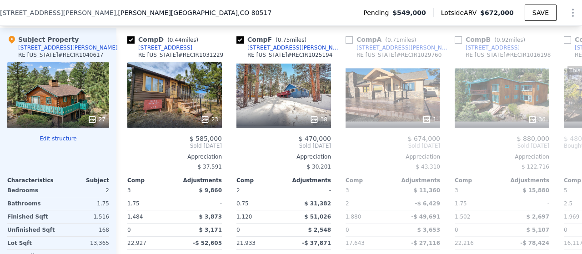
scroll to position [937, 0]
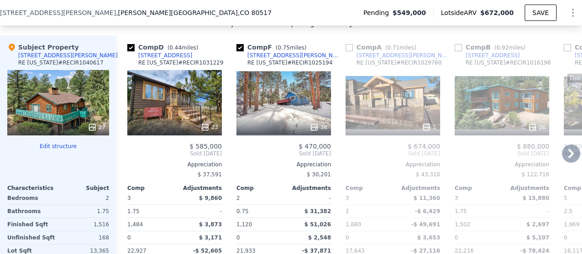
click at [459, 51] on input "checkbox" at bounding box center [458, 47] width 7 height 7
checkbox input "true"
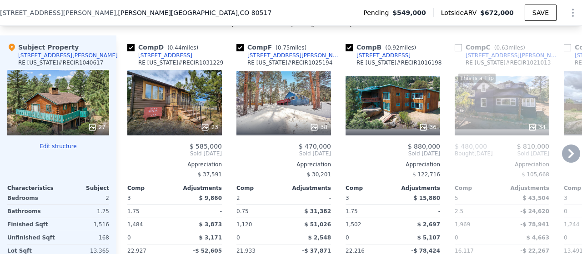
click at [568, 158] on icon at bounding box center [570, 153] width 5 height 9
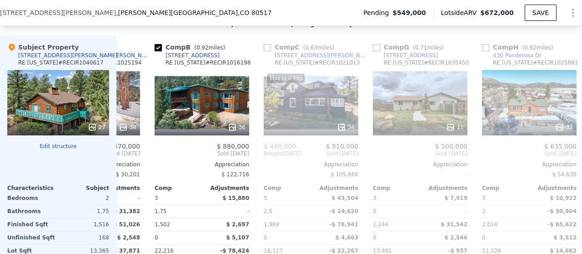
scroll to position [0, 218]
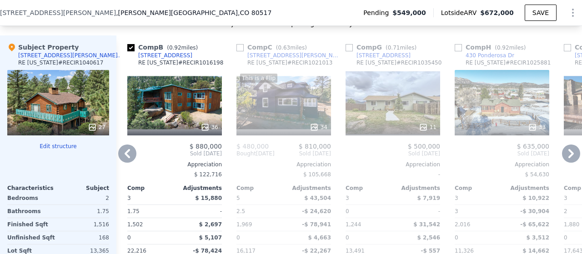
click at [568, 158] on icon at bounding box center [570, 153] width 5 height 9
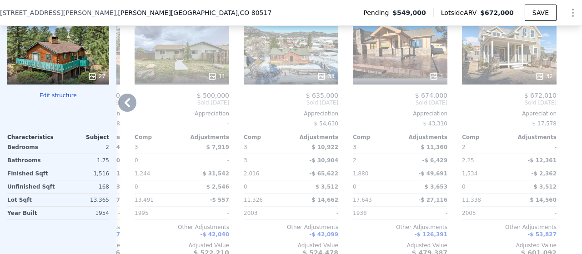
scroll to position [973, 0]
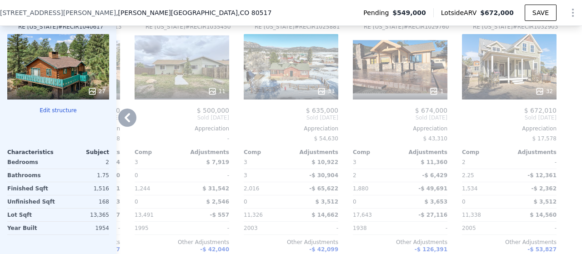
click at [132, 120] on icon at bounding box center [127, 118] width 18 height 18
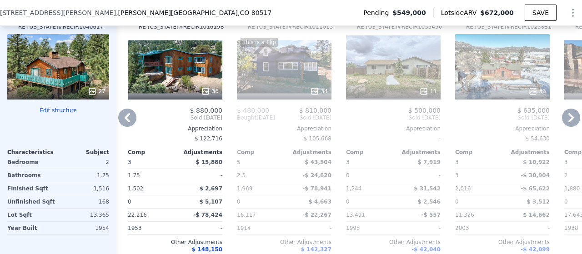
click at [132, 120] on icon at bounding box center [127, 118] width 18 height 18
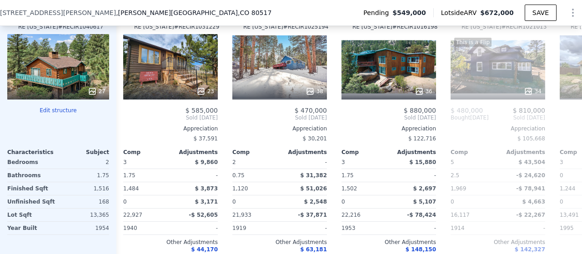
scroll to position [0, 0]
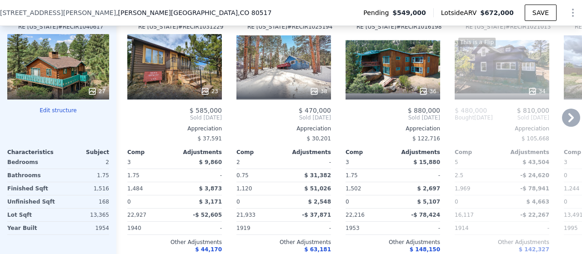
click at [132, 120] on span "Sold [DATE]" at bounding box center [174, 117] width 95 height 7
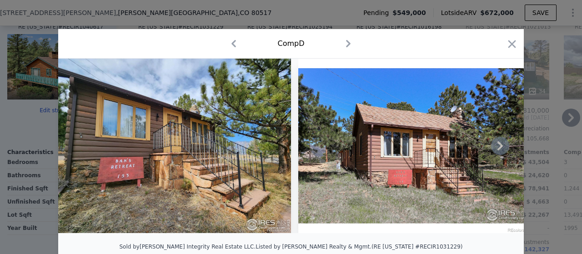
click at [497, 145] on icon at bounding box center [500, 146] width 18 height 18
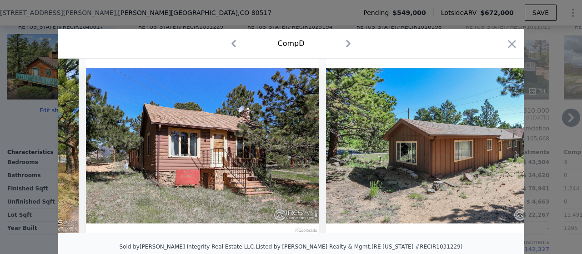
scroll to position [0, 218]
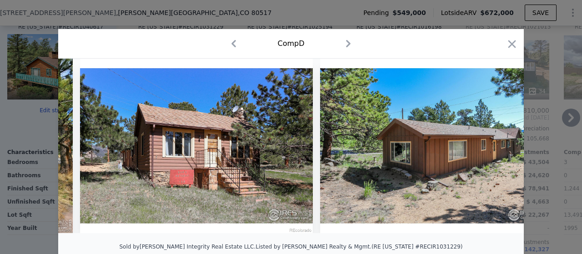
click at [497, 145] on div at bounding box center [290, 146] width 465 height 175
click at [496, 146] on icon at bounding box center [500, 146] width 18 height 18
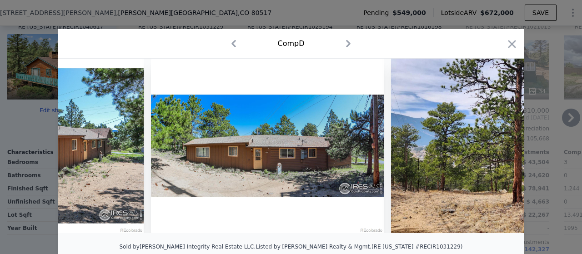
scroll to position [0, 654]
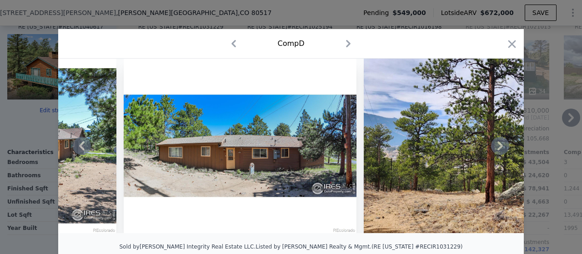
click at [496, 146] on div at bounding box center [290, 146] width 465 height 175
click at [496, 146] on icon at bounding box center [500, 146] width 18 height 18
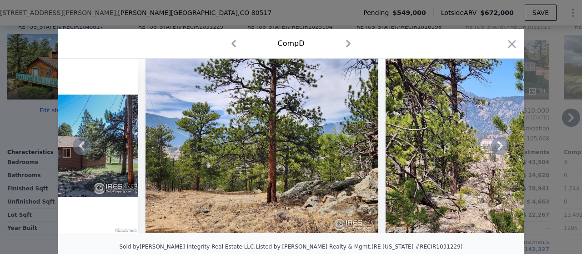
click at [496, 146] on icon at bounding box center [500, 146] width 18 height 18
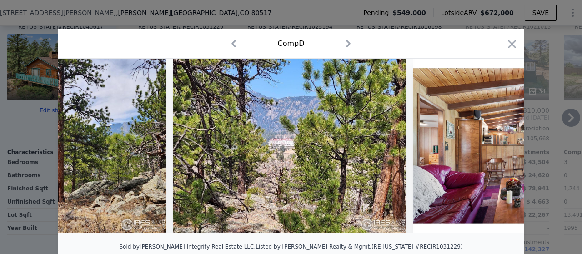
scroll to position [0, 1091]
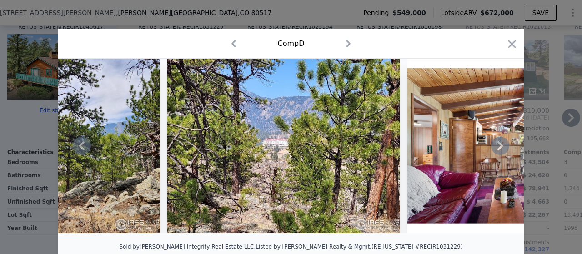
click at [497, 147] on icon at bounding box center [499, 145] width 5 height 9
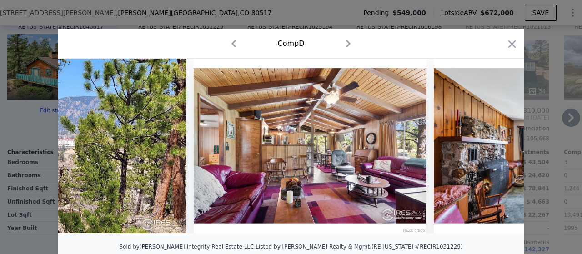
scroll to position [0, 1309]
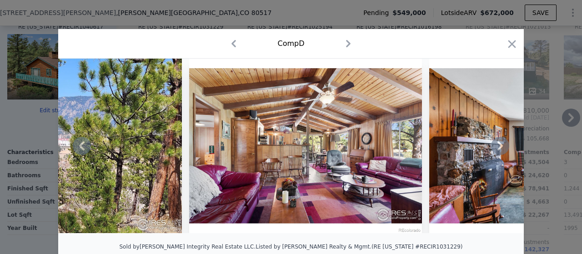
click at [497, 147] on icon at bounding box center [499, 145] width 5 height 9
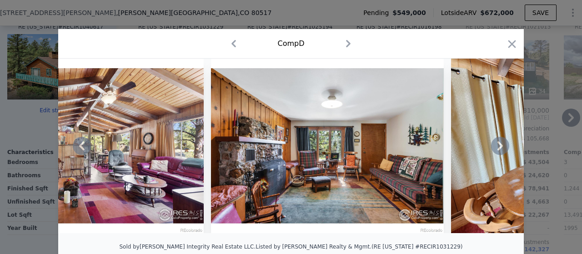
click at [497, 147] on icon at bounding box center [499, 145] width 5 height 9
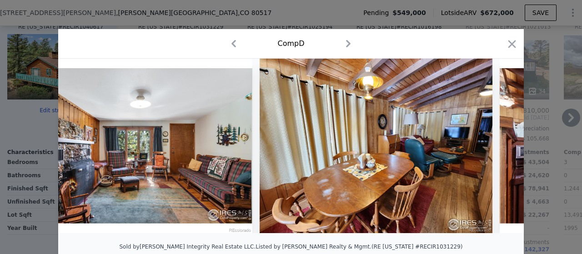
scroll to position [0, 1745]
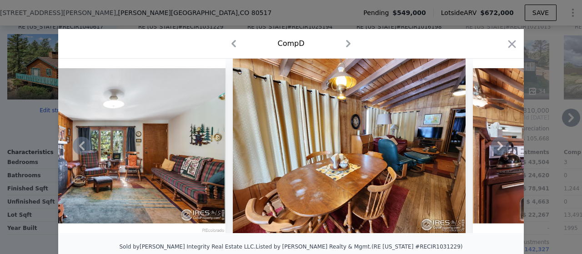
click at [496, 147] on div at bounding box center [290, 146] width 465 height 175
click at [497, 147] on icon at bounding box center [499, 145] width 5 height 9
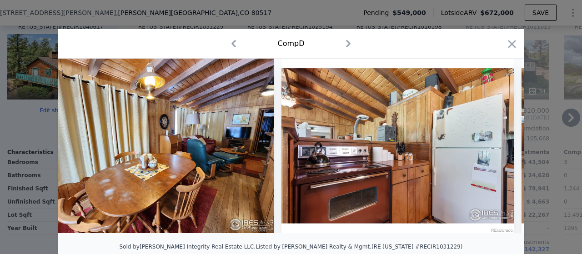
scroll to position [0, 1963]
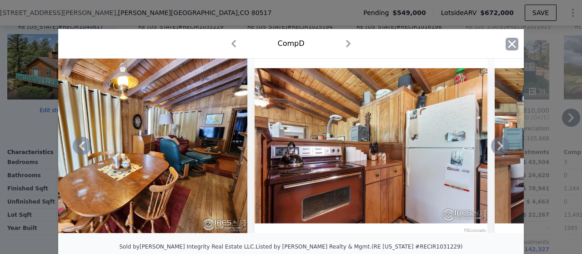
click at [506, 40] on icon "button" at bounding box center [511, 44] width 13 height 13
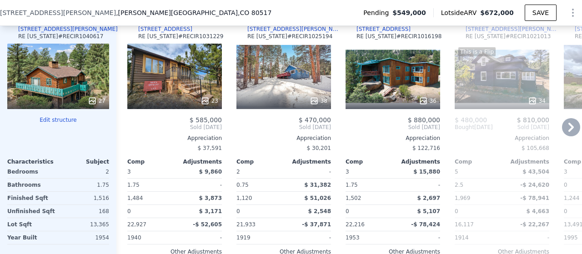
scroll to position [955, 0]
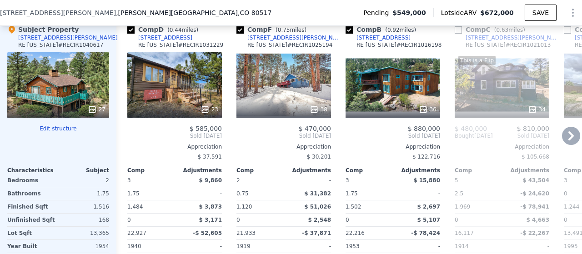
click at [156, 41] on div "[STREET_ADDRESS]" at bounding box center [165, 37] width 54 height 7
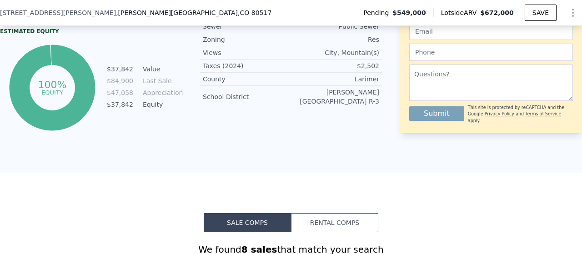
checkbox input "true"
checkbox input "false"
checkbox input "true"
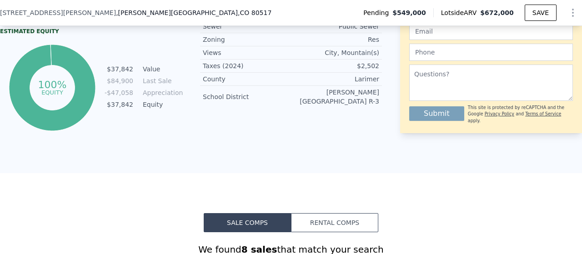
checkbox input "true"
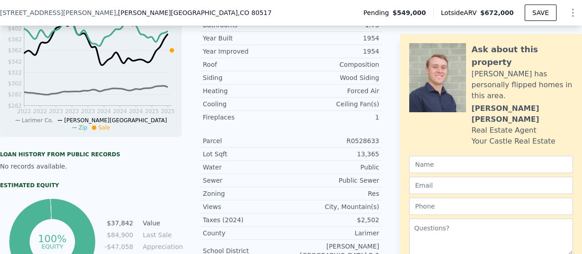
scroll to position [396, 0]
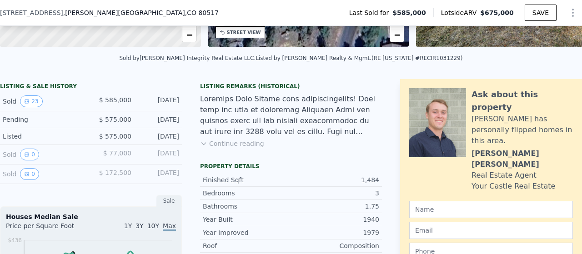
scroll to position [197, 0]
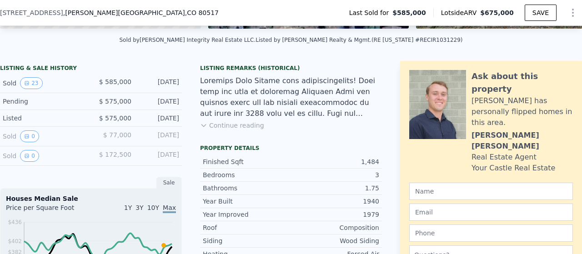
click at [202, 129] on icon at bounding box center [203, 125] width 7 height 7
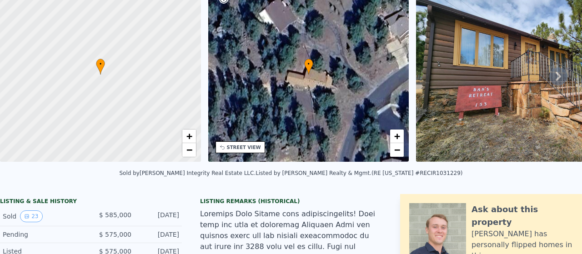
scroll to position [0, 0]
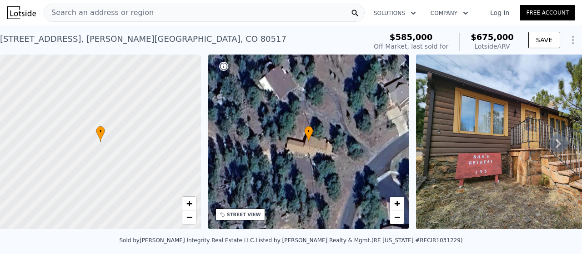
click at [125, 13] on span "Search an address or region" at bounding box center [99, 12] width 110 height 11
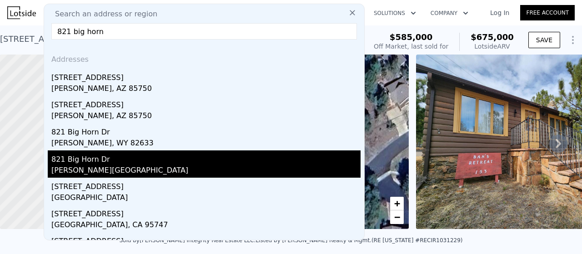
type input "821 big horn"
click at [82, 155] on div "821 Big Horn Dr" at bounding box center [205, 157] width 309 height 15
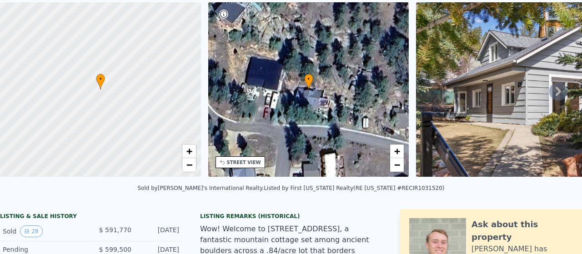
scroll to position [10, 0]
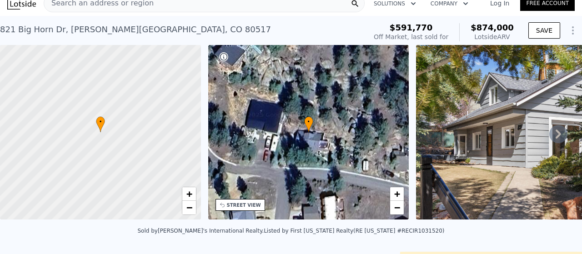
click at [549, 136] on icon at bounding box center [558, 134] width 18 height 18
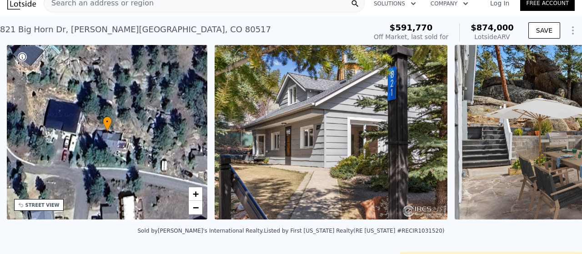
scroll to position [0, 211]
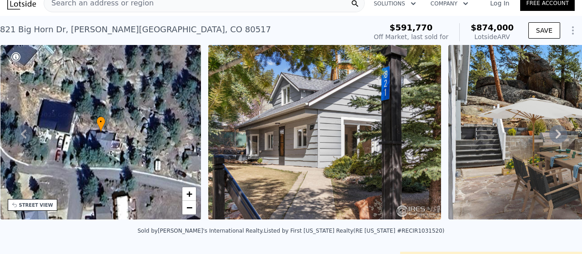
click at [555, 136] on icon at bounding box center [557, 134] width 5 height 9
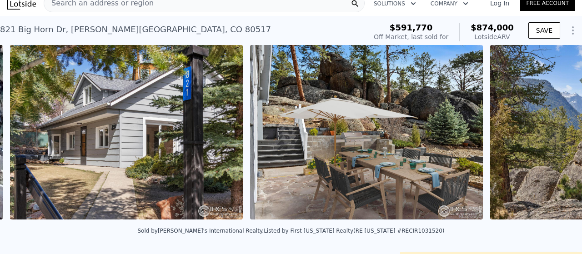
scroll to position [0, 416]
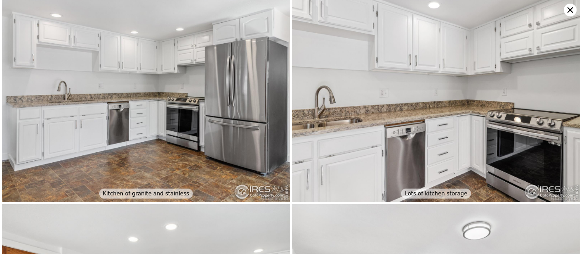
scroll to position [0, 0]
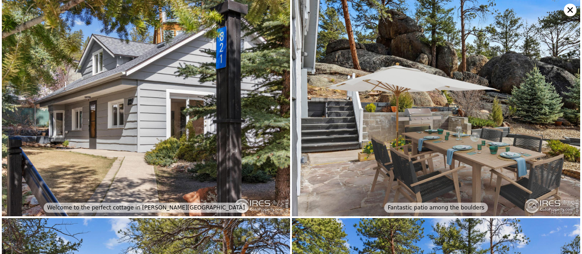
type input "5"
type input "0"
type input "2.5"
type input "1060"
type input "1969"
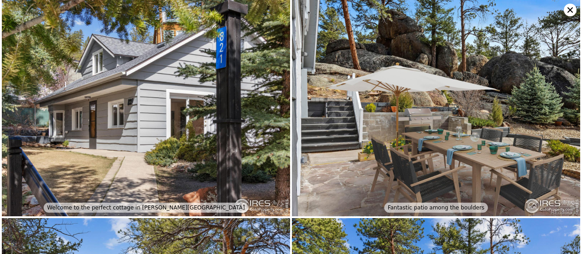
type input "13365"
type input "36627"
checkbox input "false"
type input "$ 675,000"
type input "$ 3,483"
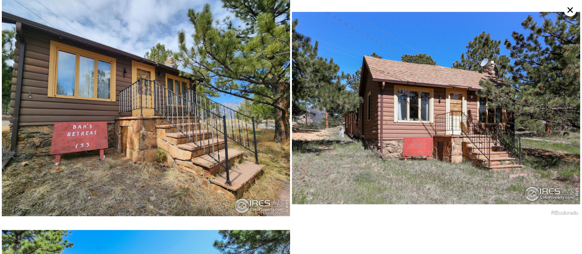
click at [569, 10] on icon at bounding box center [569, 9] width 5 height 5
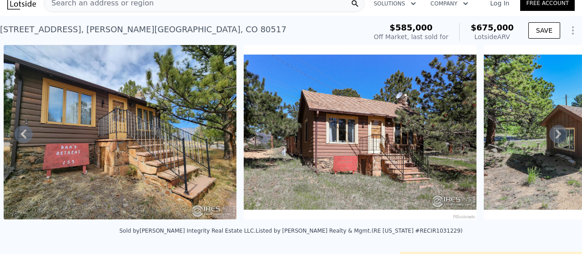
click at [281, 7] on div "Search an address or region" at bounding box center [204, 3] width 321 height 18
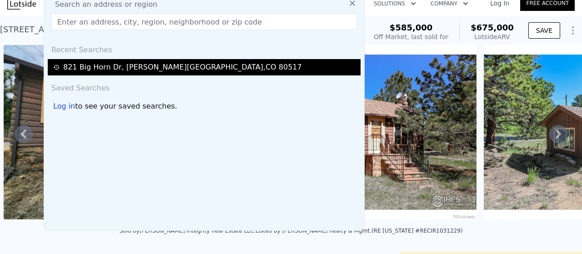
click at [181, 66] on div "821 Big Horn Dr , Estes Park , CO 80517" at bounding box center [182, 67] width 239 height 11
type input "3"
type input "1.5"
type input "3.25"
type input "1302"
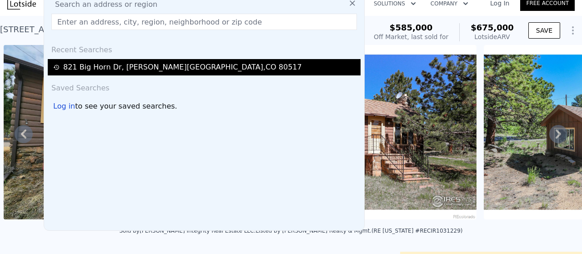
type input "2280"
type input "20582"
type input "47872"
checkbox input "true"
type input "$ 874,000"
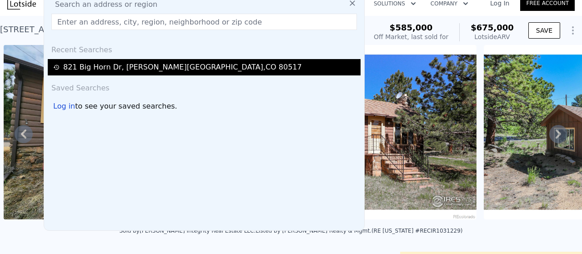
type input "$ 182,017"
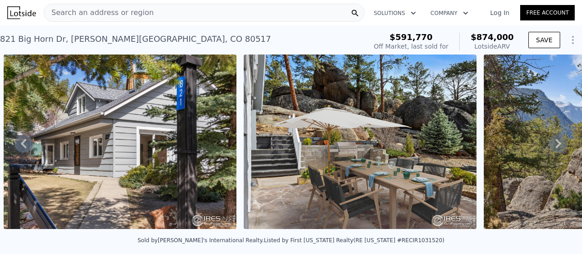
click at [227, 15] on div "Search an address or region" at bounding box center [204, 13] width 321 height 18
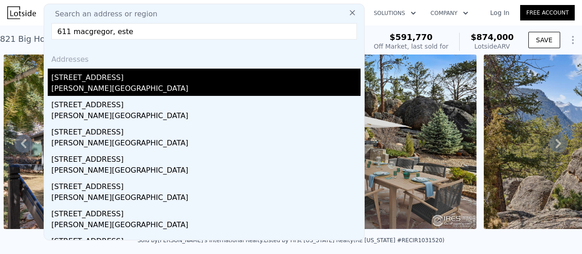
type input "611 macgregor, este"
click at [100, 86] on div "Estes Park, CO 80517" at bounding box center [205, 89] width 309 height 13
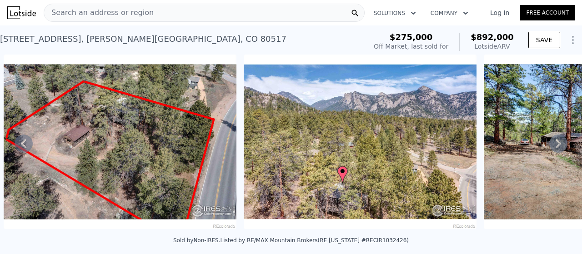
click at [549, 139] on icon at bounding box center [558, 144] width 18 height 18
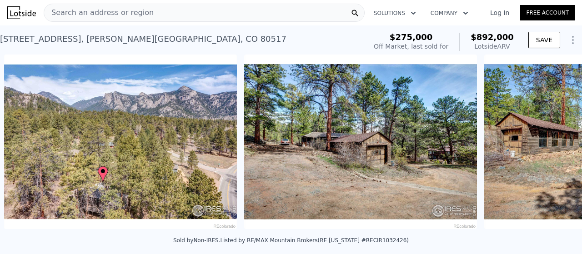
scroll to position [0, 656]
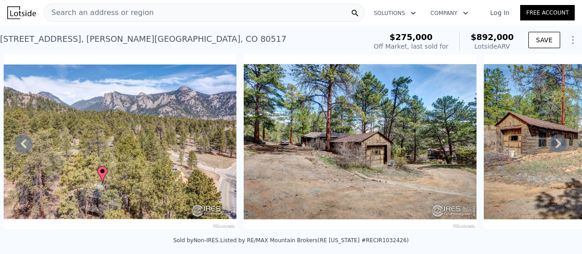
click at [555, 142] on icon at bounding box center [557, 143] width 5 height 9
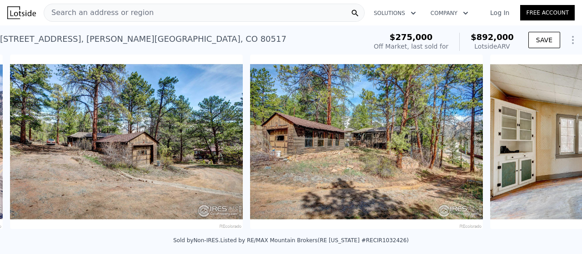
scroll to position [0, 896]
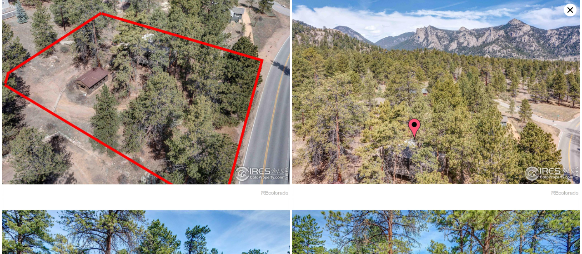
scroll to position [0, 0]
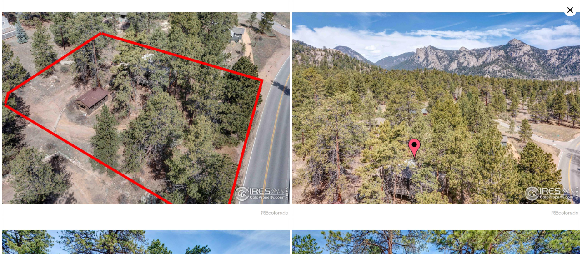
click at [571, 11] on icon at bounding box center [569, 9] width 5 height 5
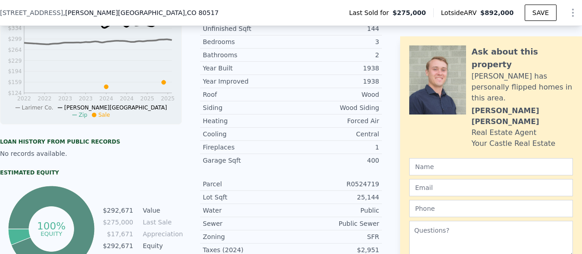
scroll to position [428, 0]
